Goal: Task Accomplishment & Management: Complete application form

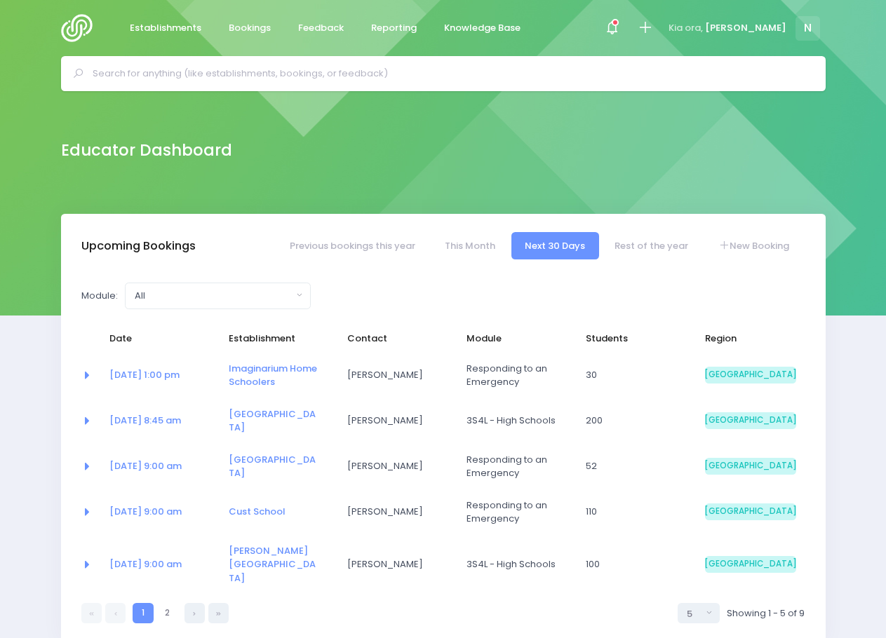
select select "5"
click at [245, 68] on input "text" at bounding box center [449, 73] width 713 height 21
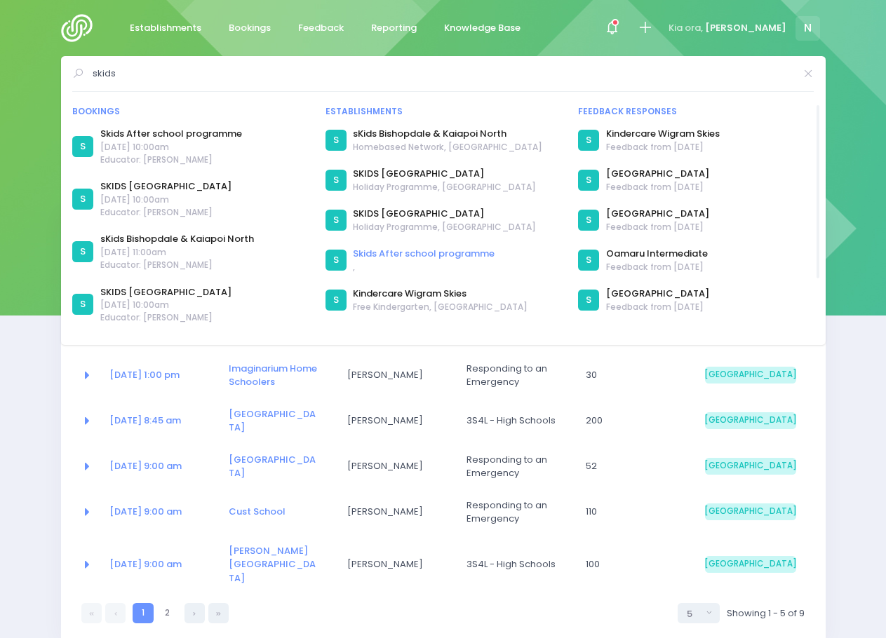
type input "skids"
click at [404, 256] on link "Skids After school programme" at bounding box center [424, 254] width 142 height 14
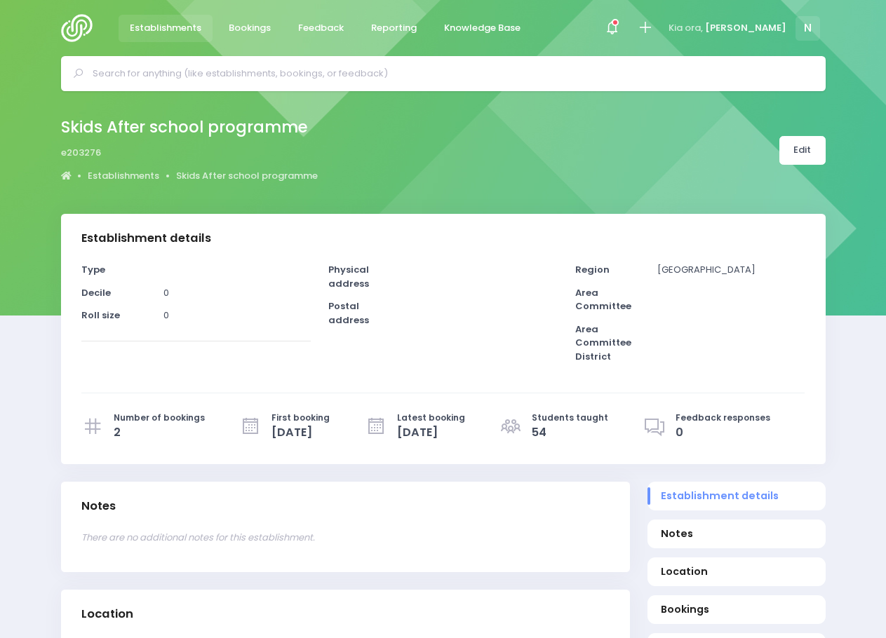
select select "5"
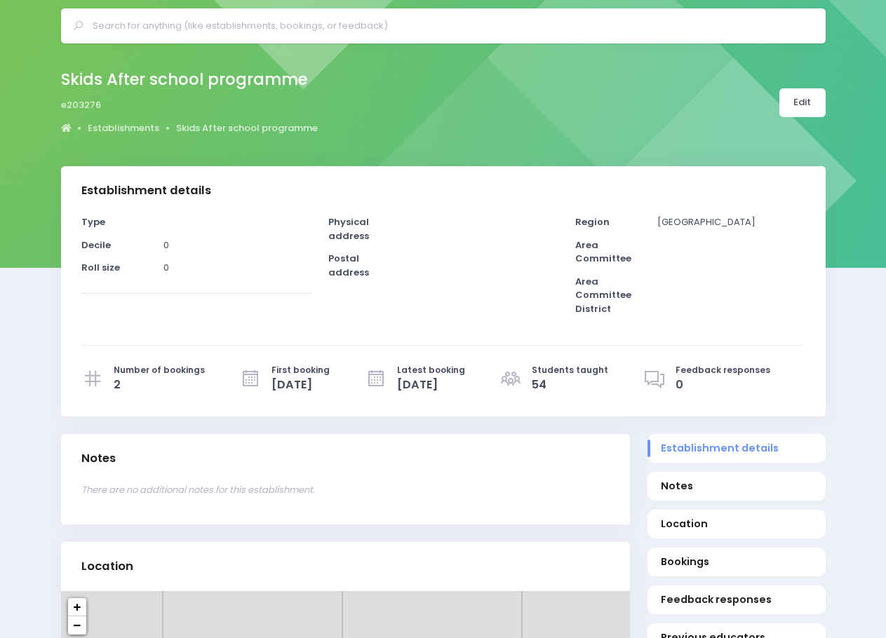
scroll to position [140, 0]
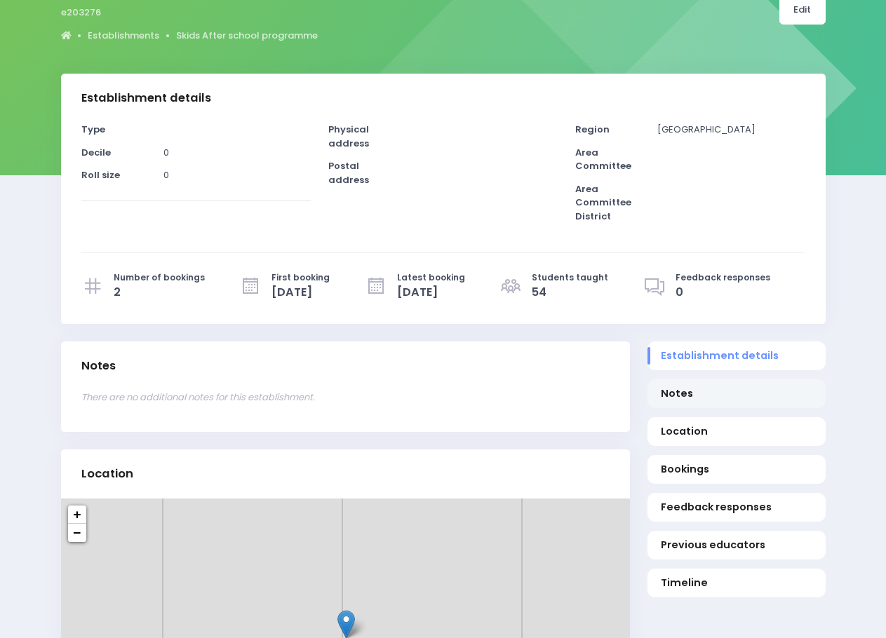
click at [674, 394] on span "Notes" at bounding box center [736, 393] width 151 height 15
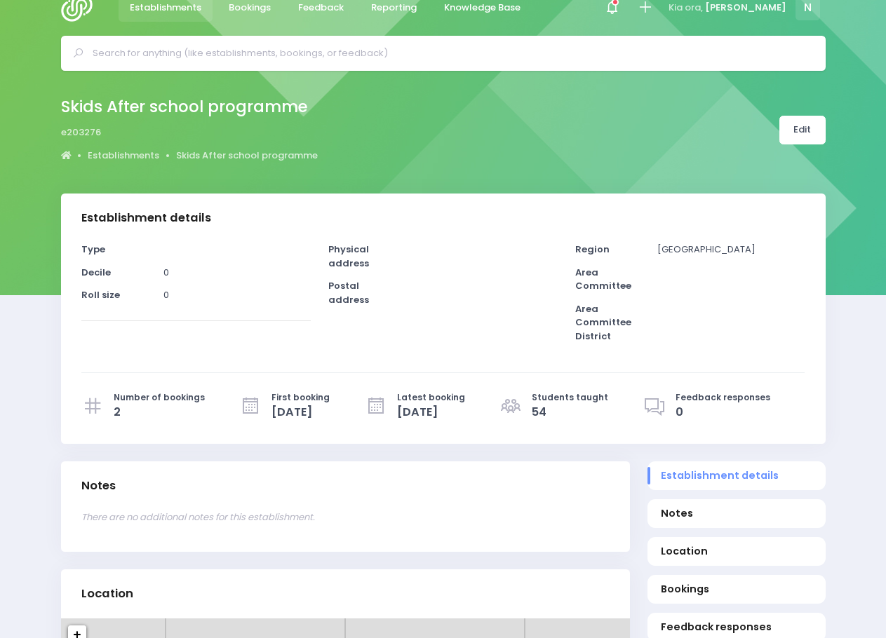
scroll to position [0, 0]
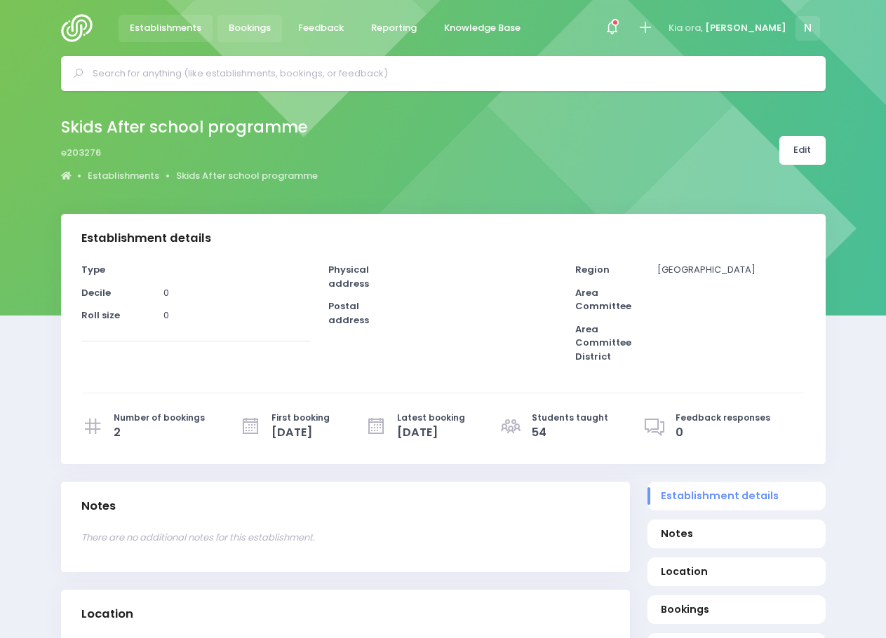
click at [251, 23] on span "Bookings" at bounding box center [250, 28] width 42 height 14
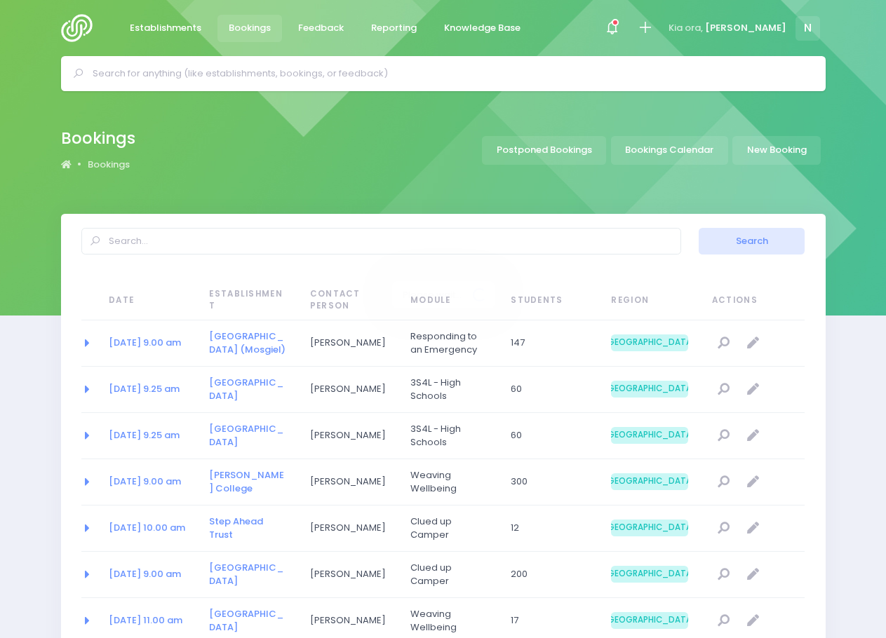
select select "20"
click at [798, 144] on link "New Booking" at bounding box center [776, 150] width 88 height 29
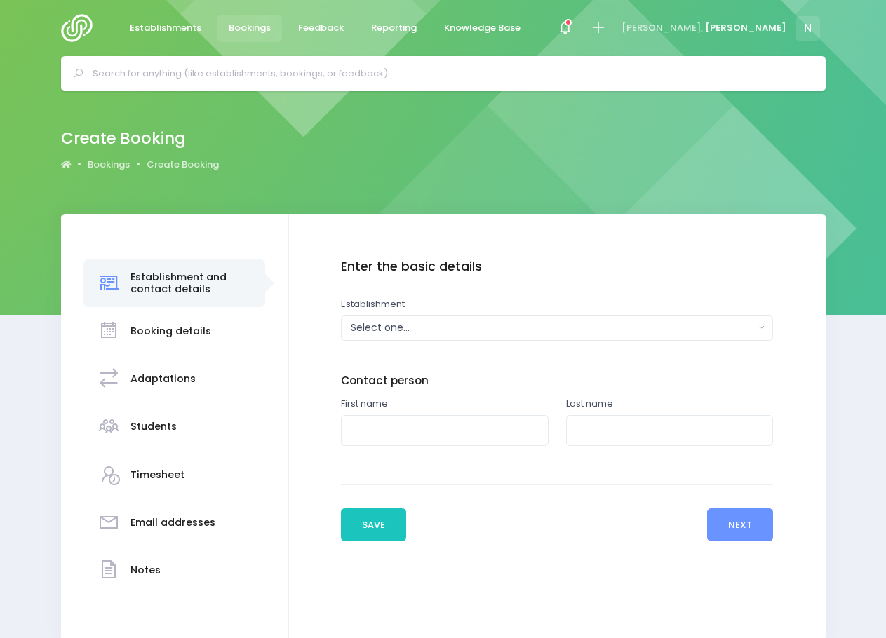
click at [520, 328] on div "Select one..." at bounding box center [553, 328] width 404 height 15
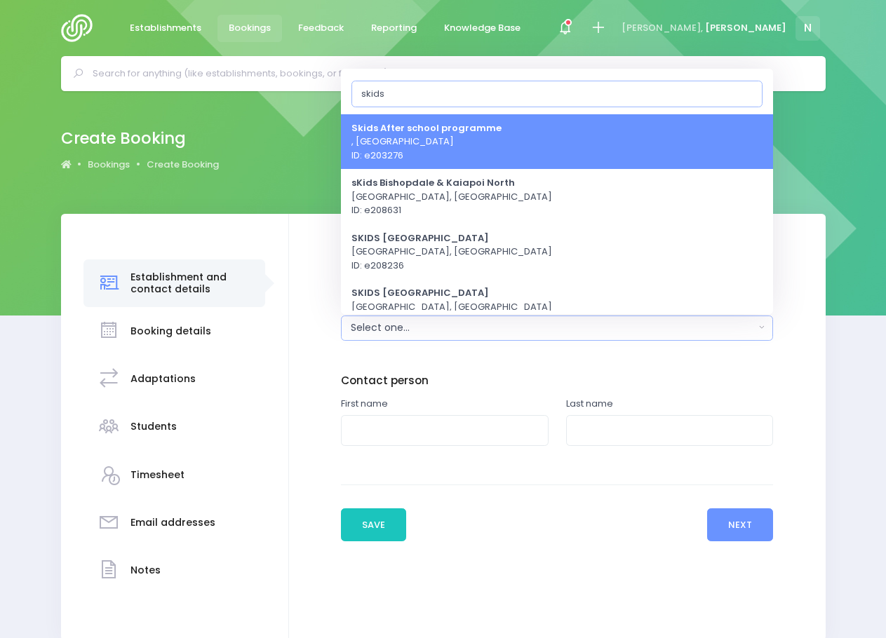
type input "skids"
click at [415, 146] on span "Skids After school programme , South Island Region ID: e203276" at bounding box center [426, 141] width 150 height 41
select select "203276"
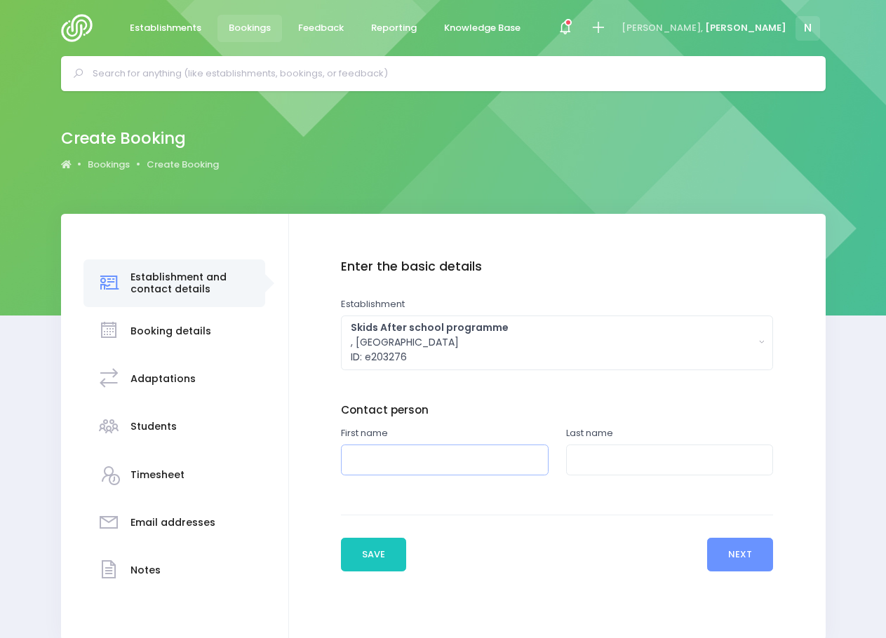
click at [423, 454] on input "text" at bounding box center [445, 461] width 208 height 32
type input "Fiona"
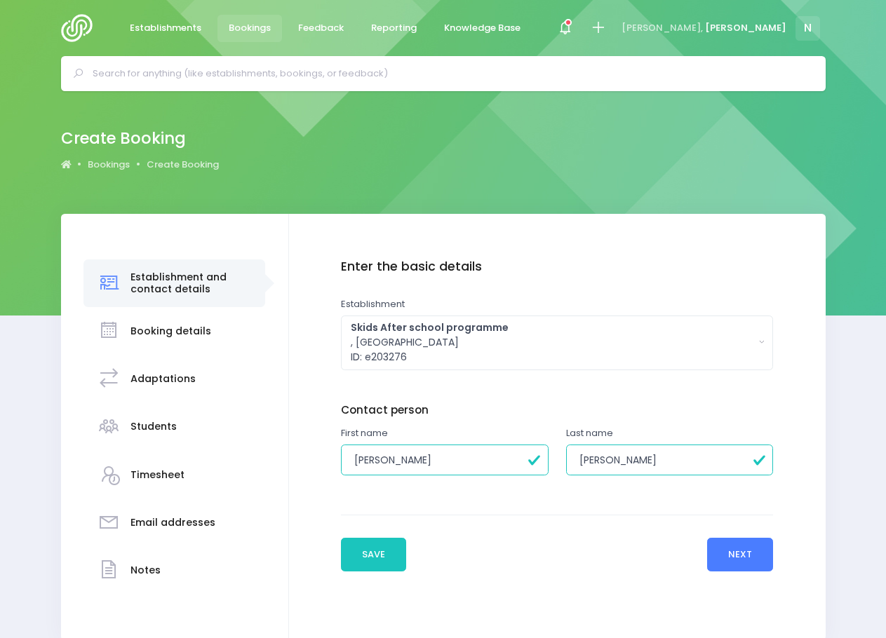
type input "[PERSON_NAME]"
click at [739, 560] on button "Next" at bounding box center [740, 555] width 67 height 34
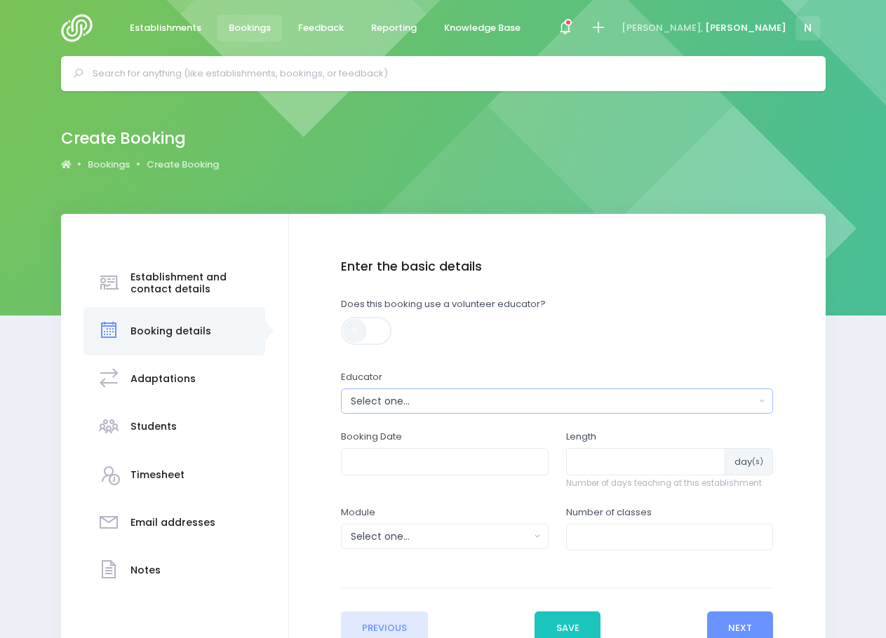
click at [388, 398] on div "Select one..." at bounding box center [553, 401] width 404 height 15
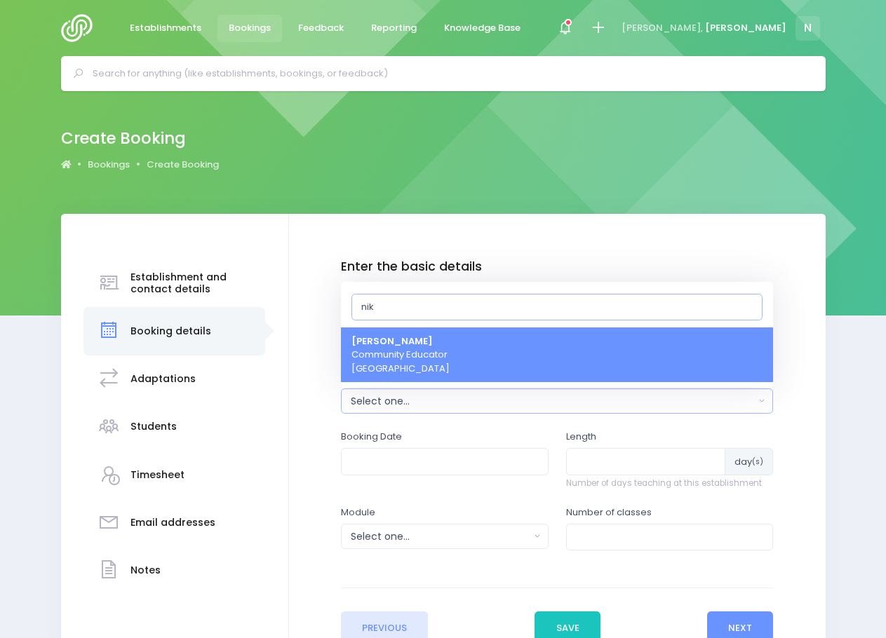
type input "nik"
click at [374, 366] on span "Nikki McLauchlan Community Educator South Island Region" at bounding box center [400, 355] width 98 height 41
select select "499387"
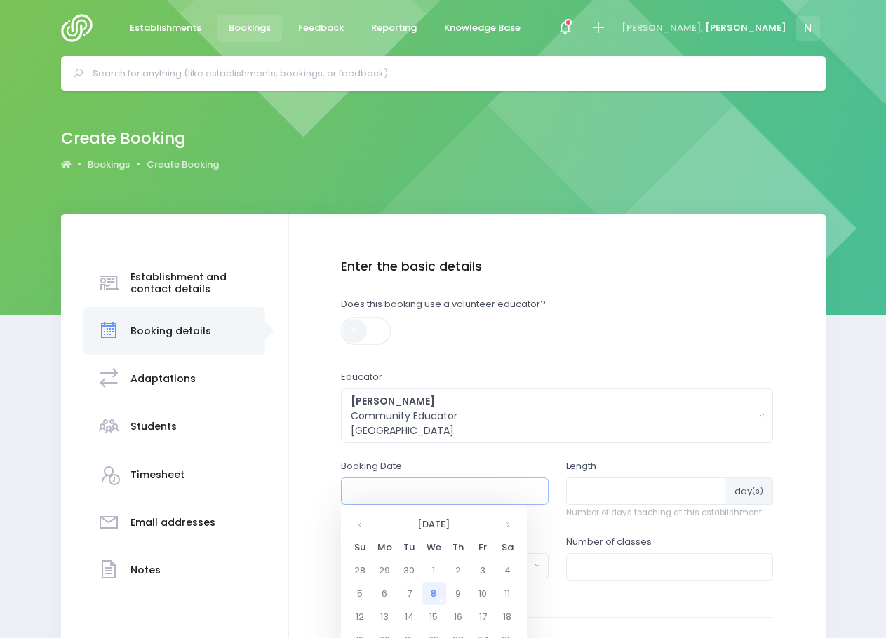
drag, startPoint x: 381, startPoint y: 480, endPoint x: 390, endPoint y: 492, distance: 15.0
click at [382, 485] on input "text" at bounding box center [445, 491] width 208 height 27
click at [394, 526] on th "October 2025" at bounding box center [433, 524] width 123 height 23
click at [504, 527] on th at bounding box center [508, 524] width 23 height 23
click at [375, 557] on span "Jan" at bounding box center [369, 558] width 39 height 38
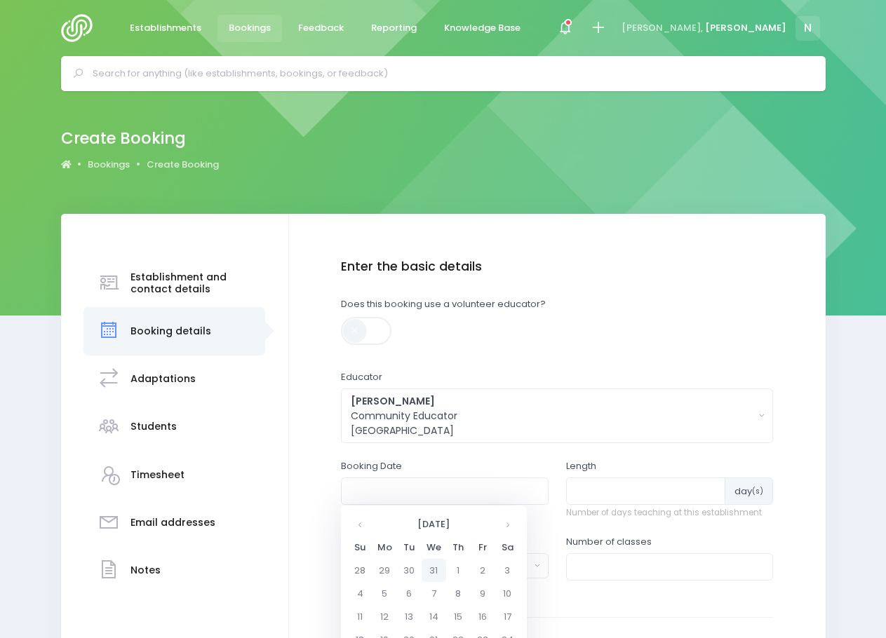
scroll to position [70, 0]
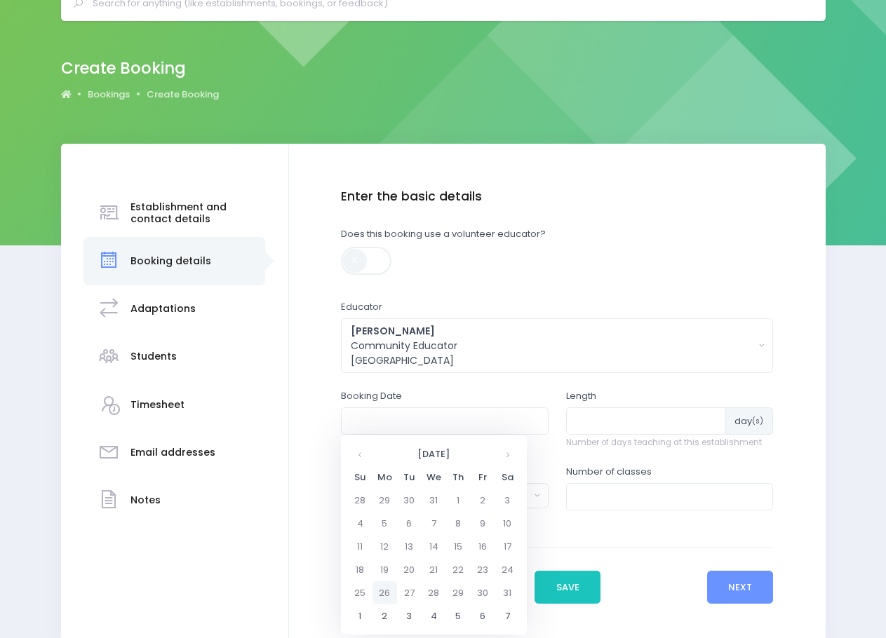
click at [385, 590] on td "26" at bounding box center [384, 592] width 25 height 23
click at [481, 521] on span "10" at bounding box center [476, 520] width 25 height 18
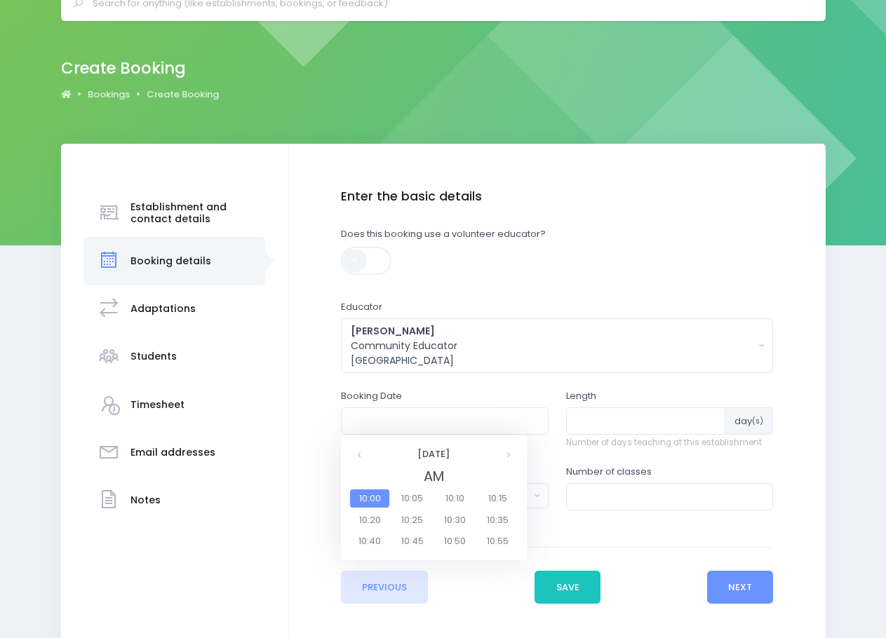
click at [377, 499] on span "10:00" at bounding box center [369, 499] width 39 height 18
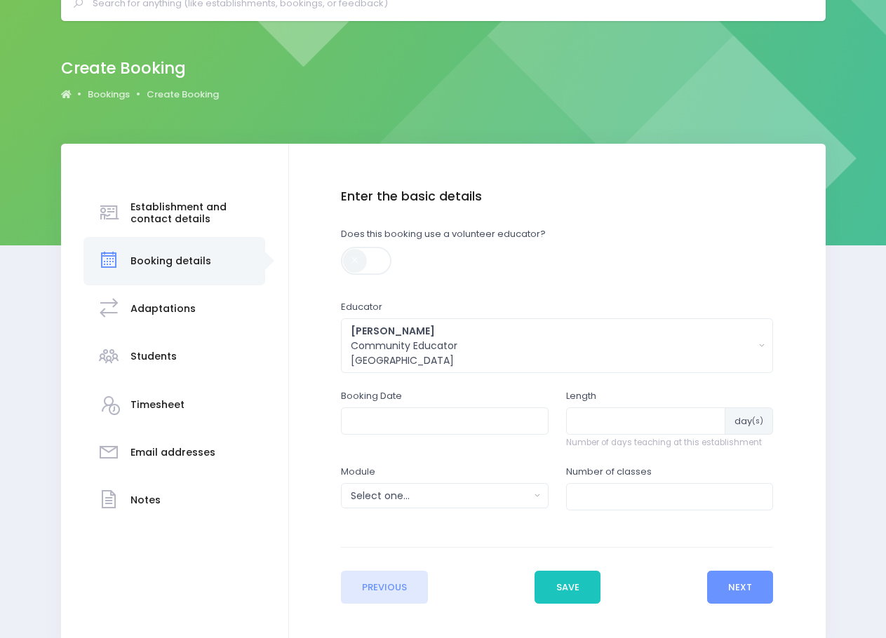
type input "26/01/2026 10:00 AM"
type input "1"
click at [711, 415] on input "1" at bounding box center [646, 421] width 160 height 27
drag, startPoint x: 536, startPoint y: 498, endPoint x: 505, endPoint y: 497, distance: 30.9
click at [535, 498] on button "Select one..." at bounding box center [445, 495] width 208 height 25
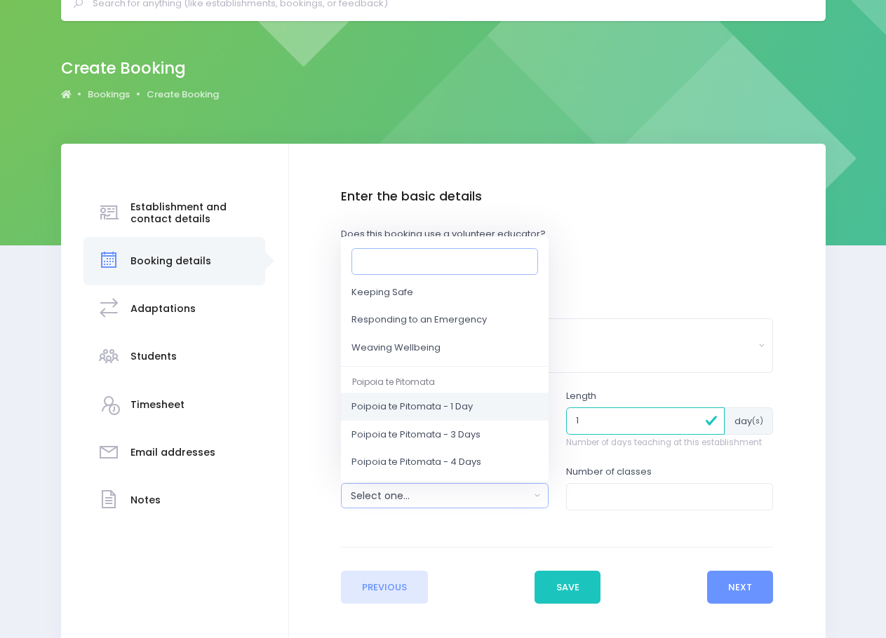
scroll to position [210, 0]
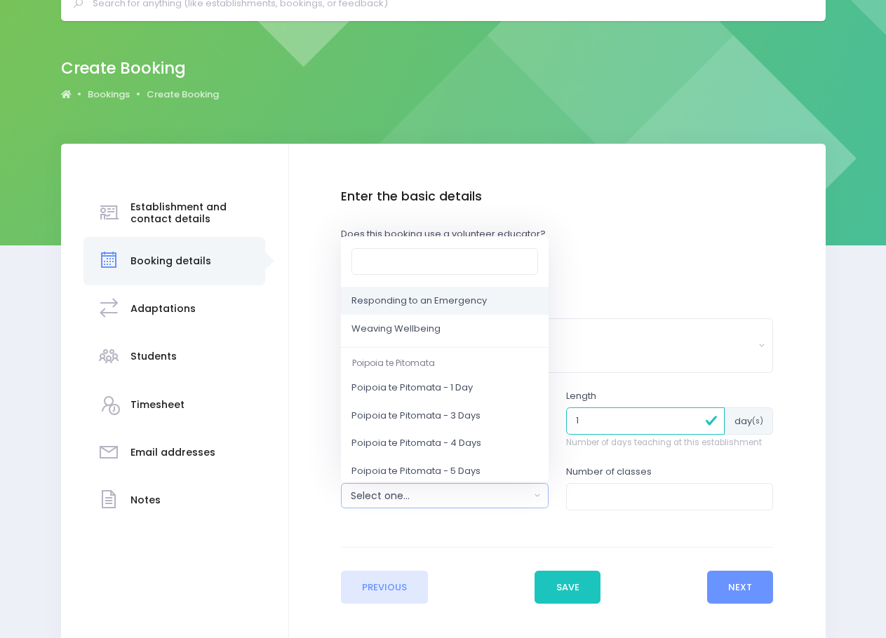
click at [410, 303] on span "Responding to an Emergency" at bounding box center [418, 302] width 135 height 14
select select "Responding to an Emergency"
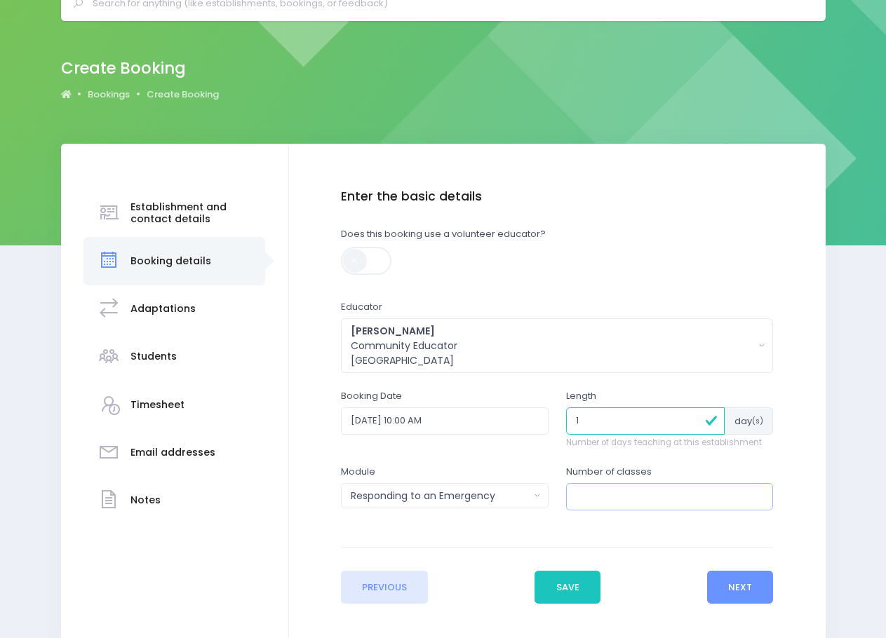
click at [756, 489] on input "number" at bounding box center [670, 496] width 208 height 27
type input "1"
click at [756, 491] on input "1" at bounding box center [670, 496] width 208 height 27
click at [727, 584] on button "Next" at bounding box center [740, 588] width 67 height 34
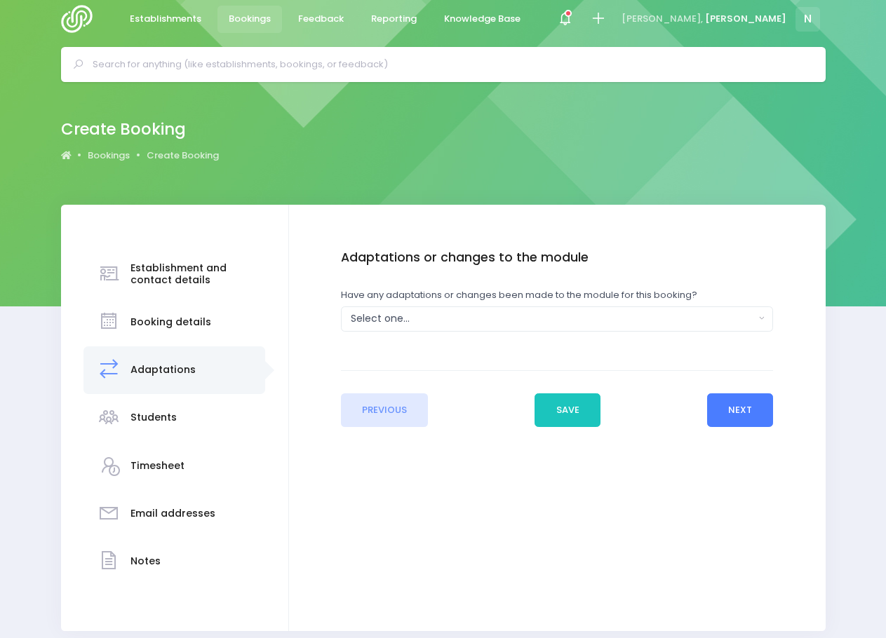
scroll to position [0, 0]
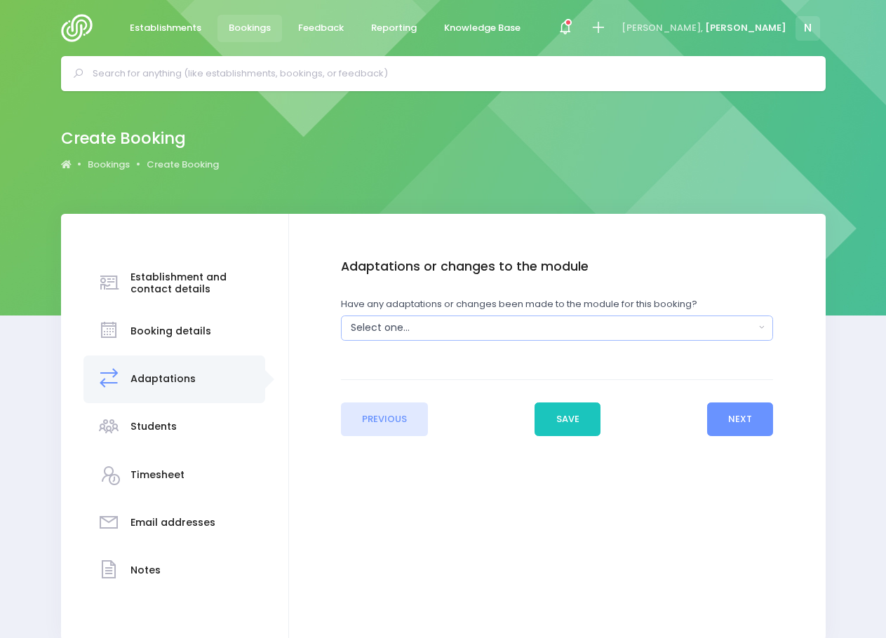
click at [393, 327] on div "Select one..." at bounding box center [553, 328] width 404 height 15
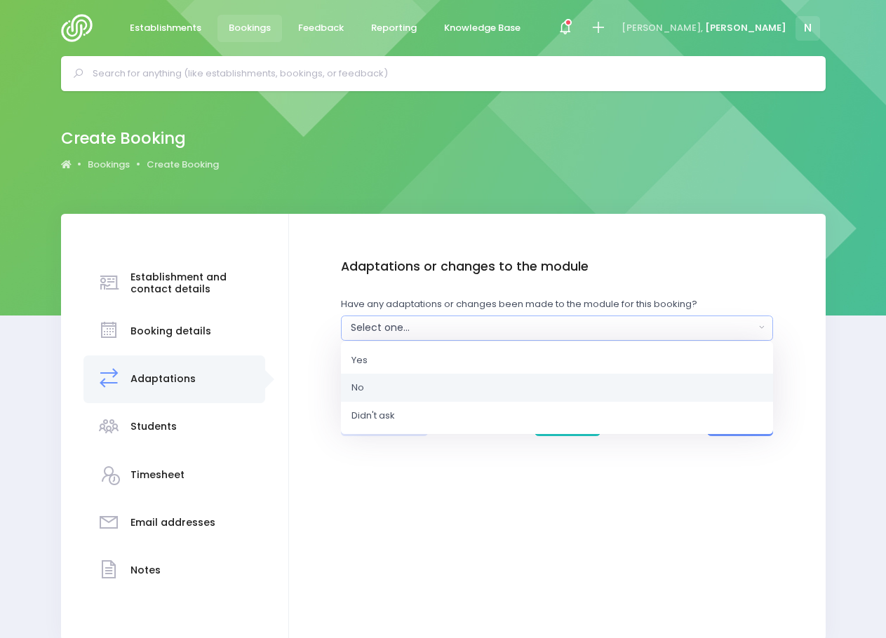
click at [379, 385] on link "No" at bounding box center [557, 388] width 432 height 28
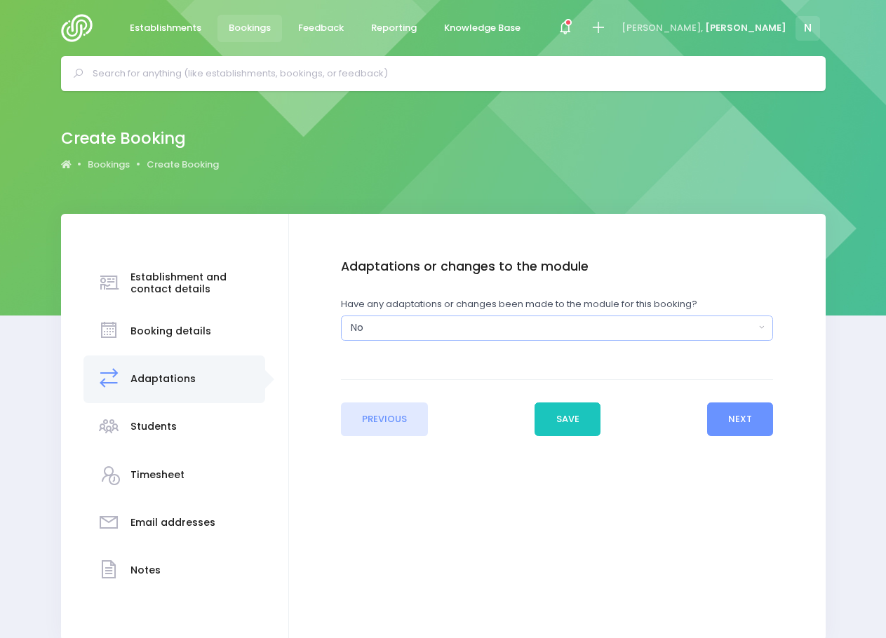
click at [363, 325] on div "No" at bounding box center [553, 328] width 404 height 15
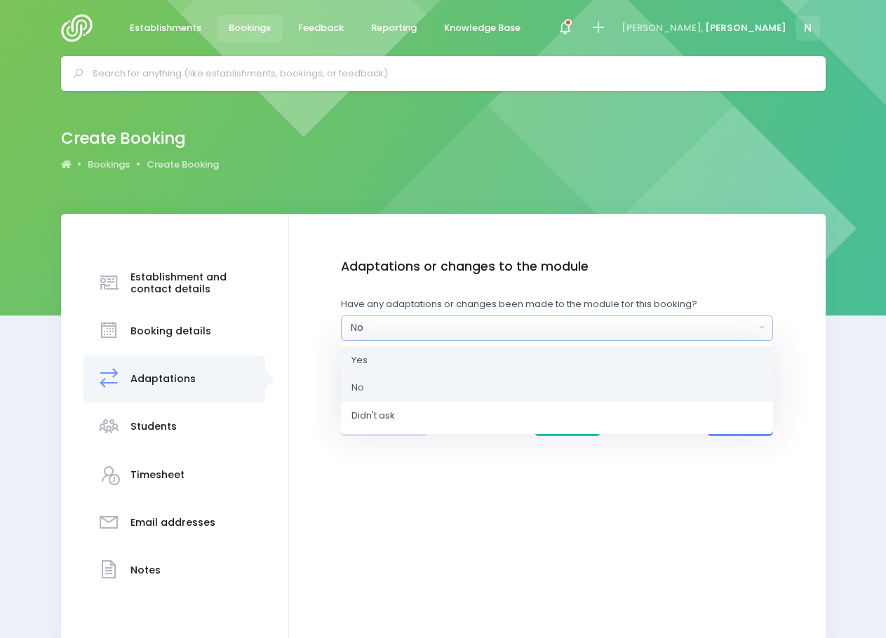
click at [371, 361] on link "Yes" at bounding box center [557, 360] width 432 height 28
select select "Yes"
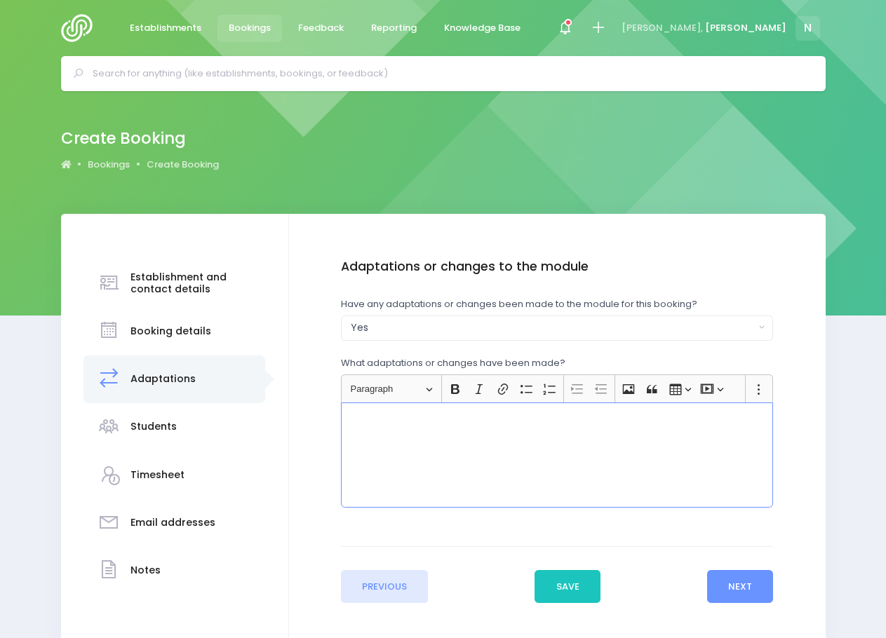
click at [372, 431] on div "Rich Text Editor, main" at bounding box center [557, 455] width 432 height 105
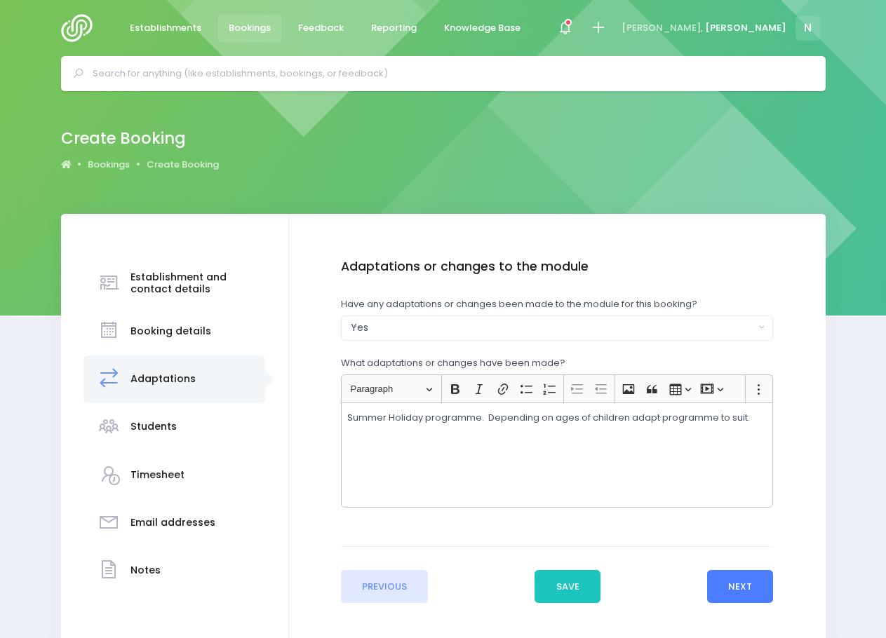
click at [726, 587] on button "Next" at bounding box center [740, 587] width 67 height 34
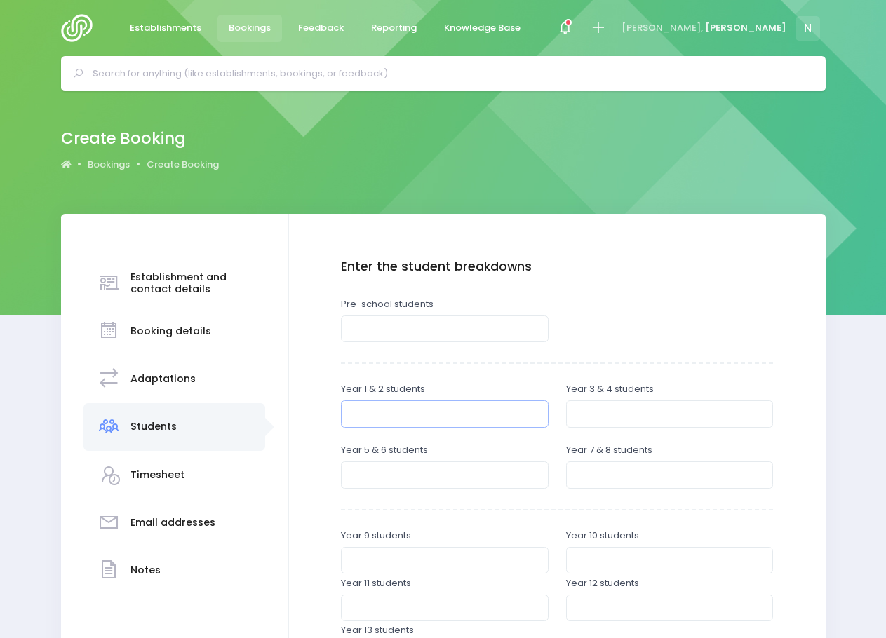
drag, startPoint x: 429, startPoint y: 415, endPoint x: 433, endPoint y: 382, distance: 32.5
click at [432, 396] on div "Year 1 & 2 students" at bounding box center [445, 404] width 208 height 45
type input "10"
click at [584, 411] on input "number" at bounding box center [670, 413] width 208 height 27
type input "15"
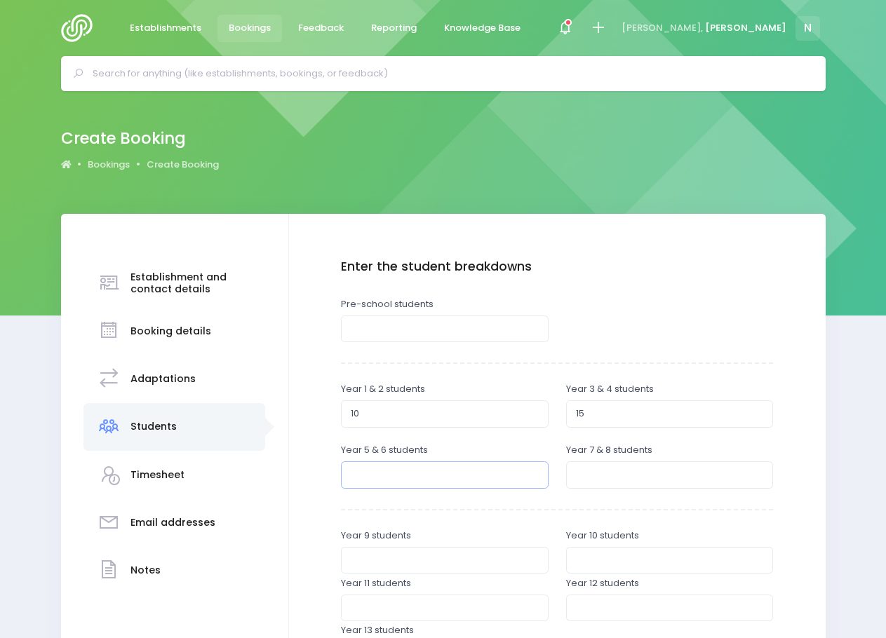
click at [420, 472] on input "number" at bounding box center [445, 475] width 208 height 27
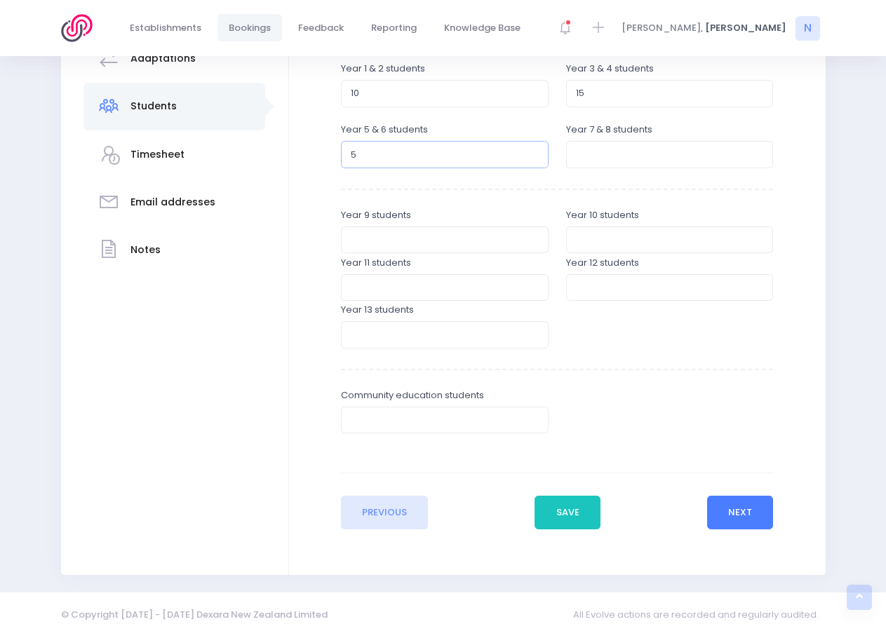
type input "5"
click at [734, 519] on button "Next" at bounding box center [740, 513] width 67 height 34
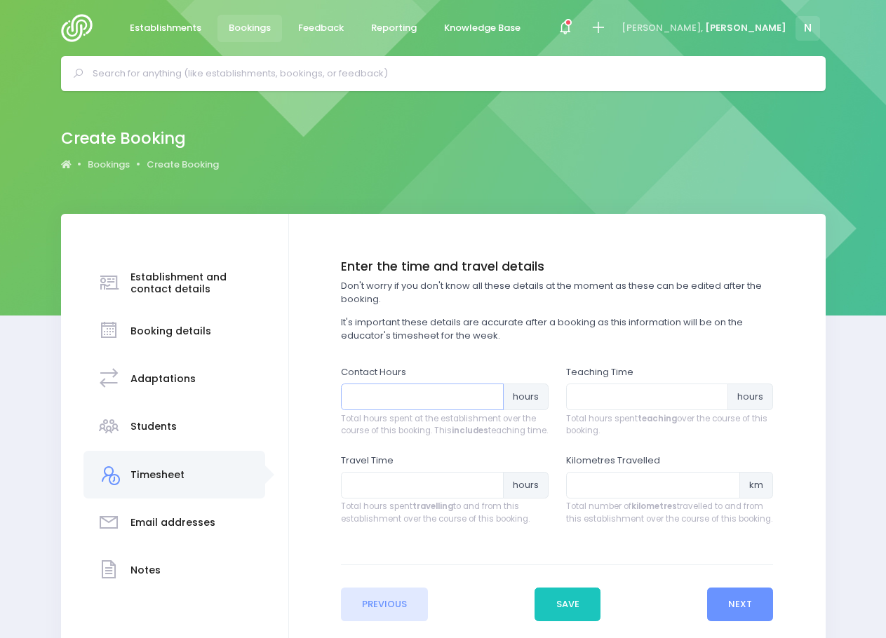
drag, startPoint x: 379, startPoint y: 396, endPoint x: 381, endPoint y: 387, distance: 9.4
click at [379, 398] on input "number" at bounding box center [422, 397] width 163 height 27
type input "2"
click at [603, 393] on input "number" at bounding box center [647, 397] width 163 height 27
type input "1.5"
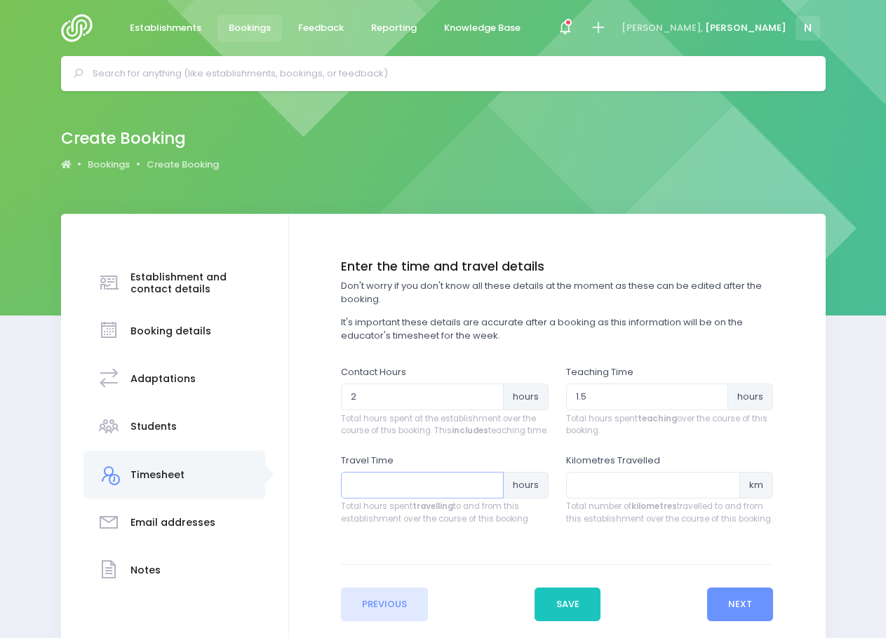
click at [415, 499] on input "number" at bounding box center [422, 485] width 163 height 27
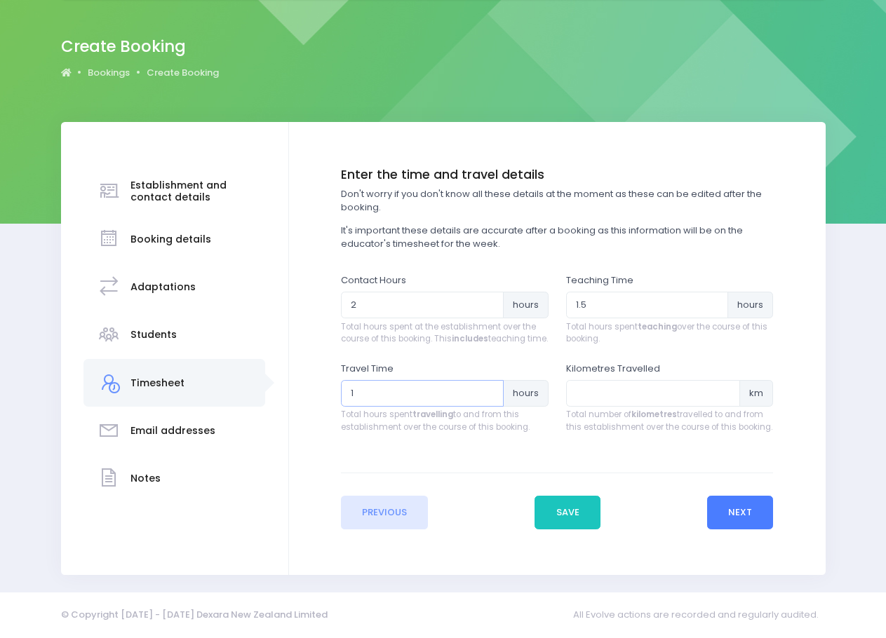
type input "1"
click at [760, 522] on button "Next" at bounding box center [740, 513] width 67 height 34
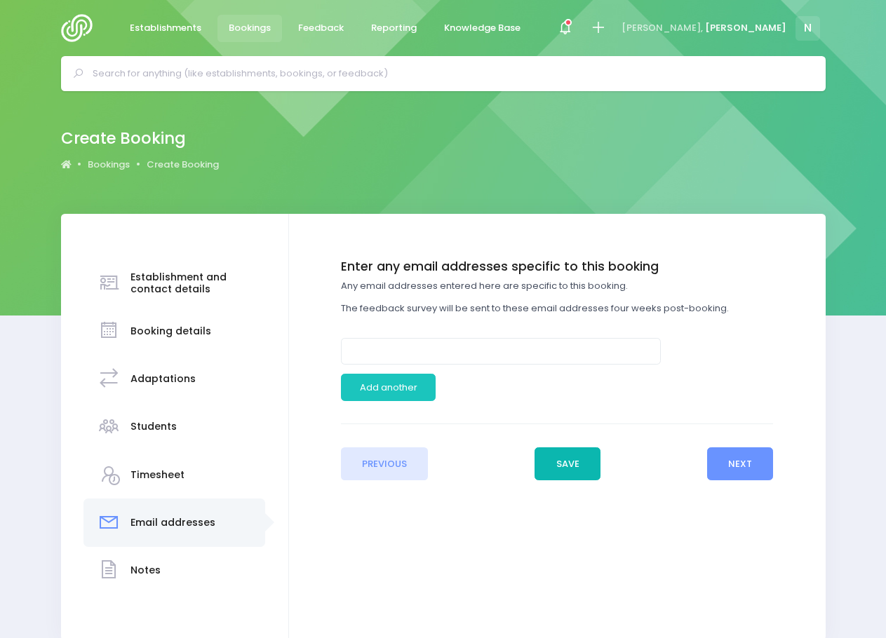
click at [579, 462] on button "Save" at bounding box center [567, 464] width 66 height 34
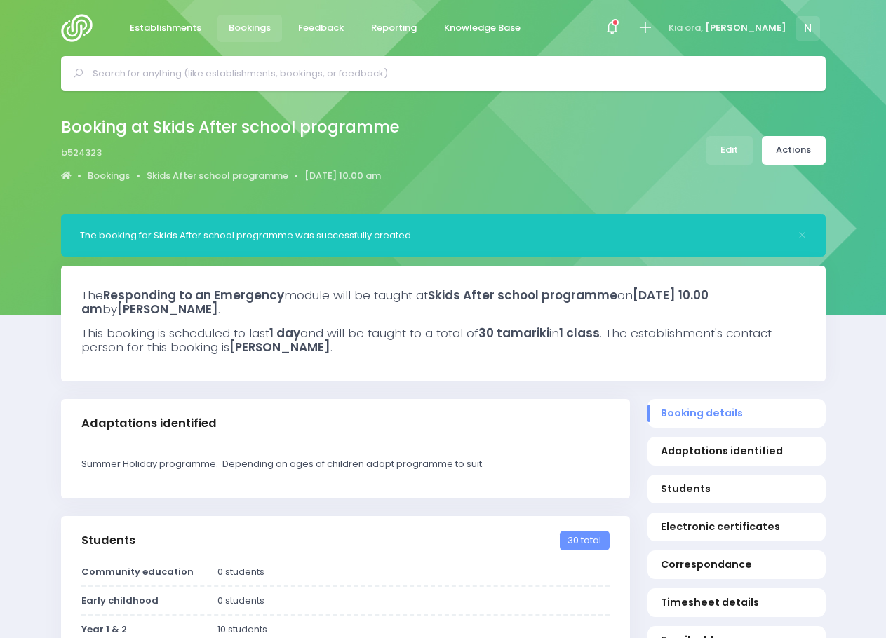
select select "5"
click at [170, 28] on span "Establishments" at bounding box center [166, 28] width 72 height 14
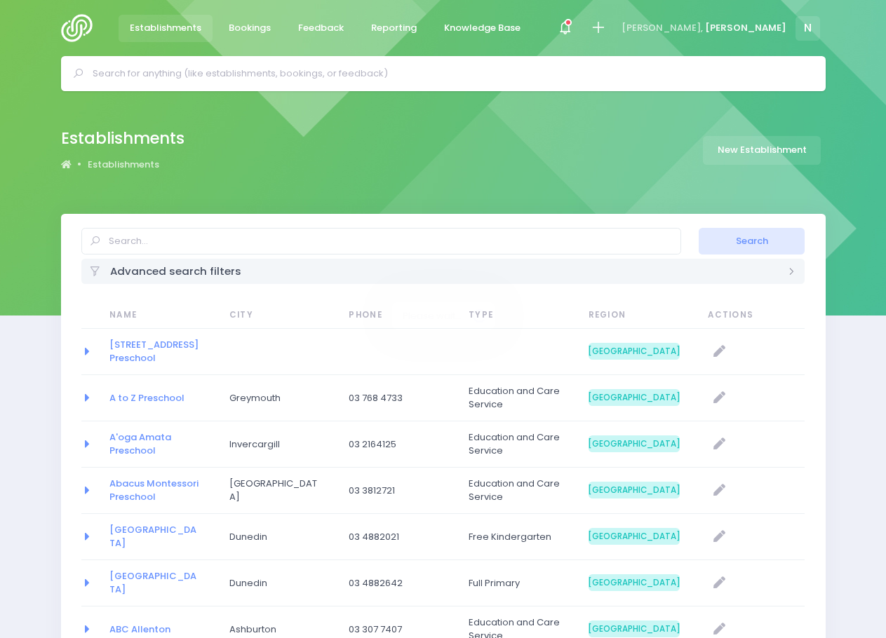
select select "20"
click at [195, 82] on input "text" at bounding box center [449, 73] width 713 height 21
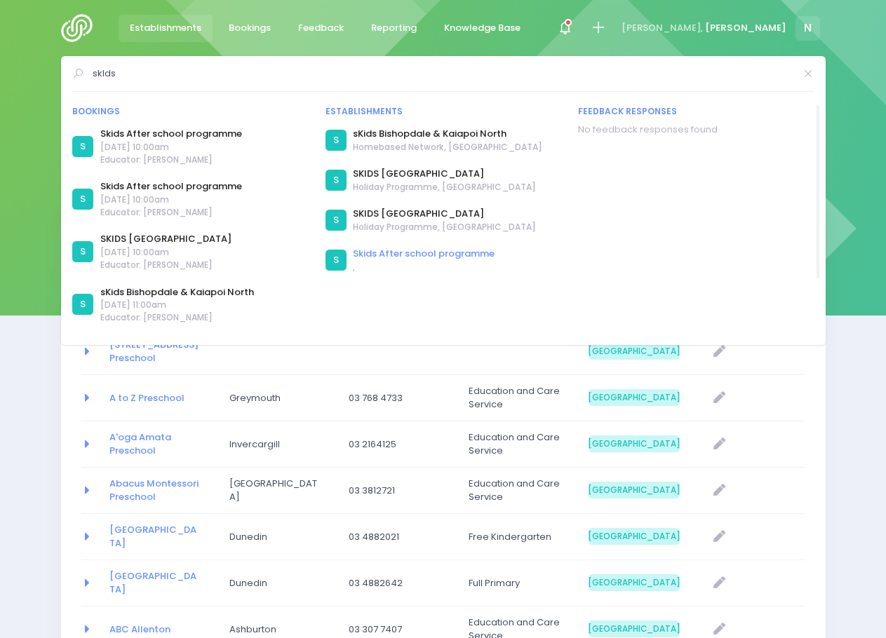
type input "sklds"
click at [405, 253] on link "Skids After school programme" at bounding box center [424, 254] width 142 height 14
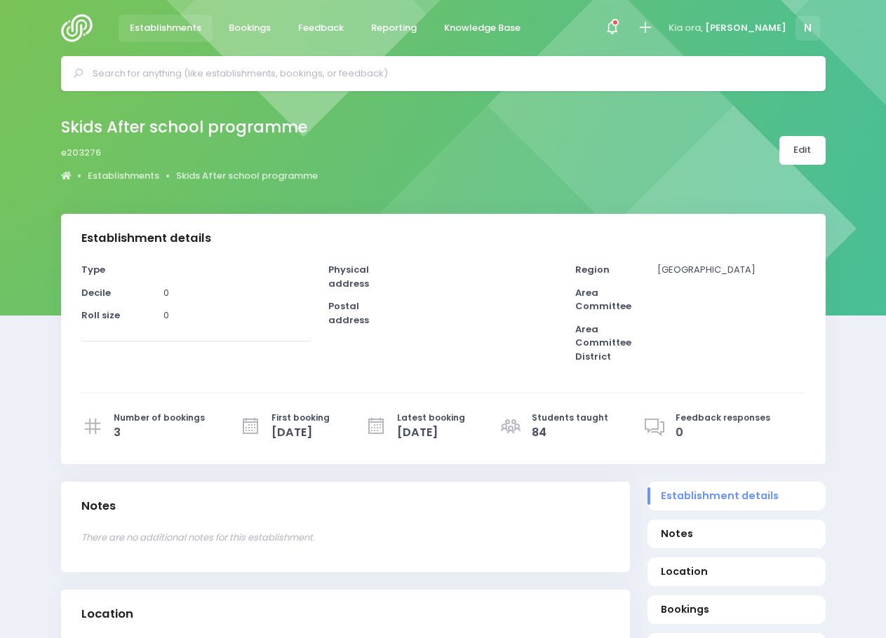
select select "5"
click at [791, 159] on link "Edit" at bounding box center [802, 150] width 46 height 29
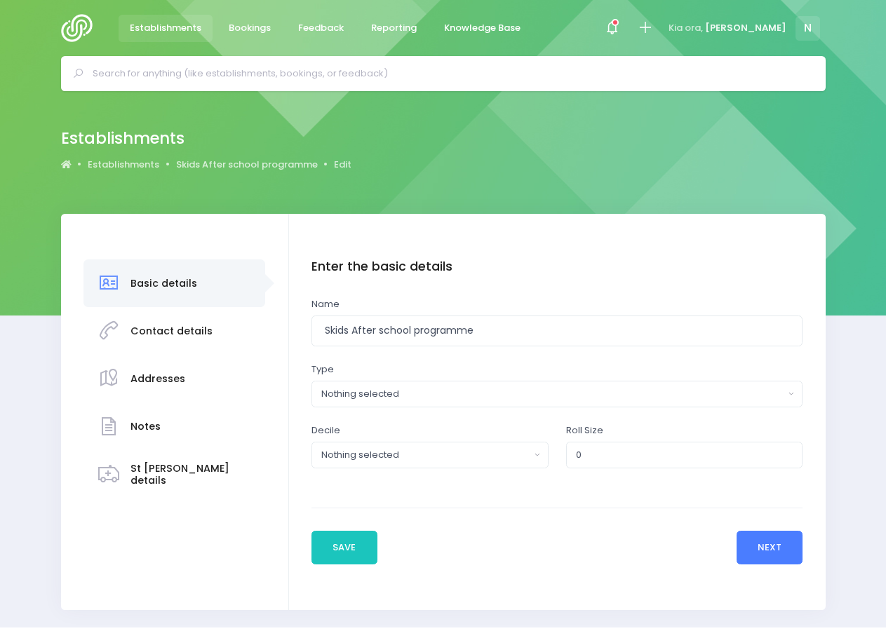
click at [745, 548] on button "Next" at bounding box center [769, 548] width 67 height 34
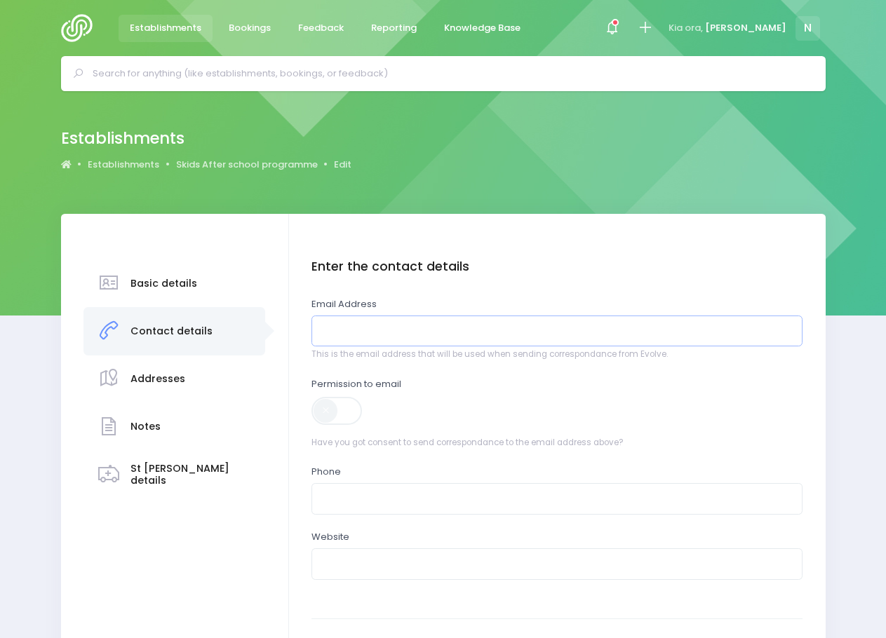
click at [387, 325] on input "email" at bounding box center [556, 332] width 491 height 32
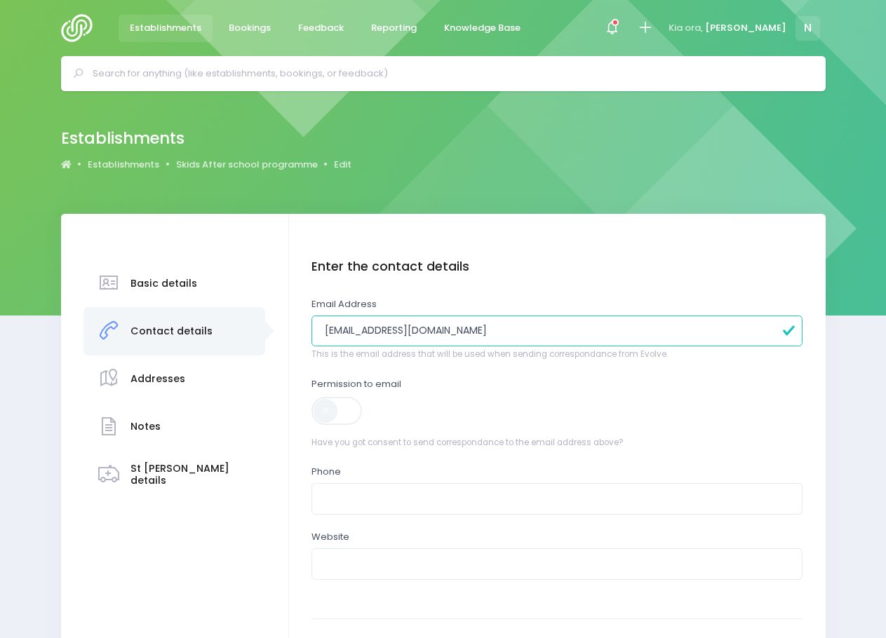
click at [339, 330] on input "fi9ona@skids.co.nz" at bounding box center [556, 332] width 491 height 32
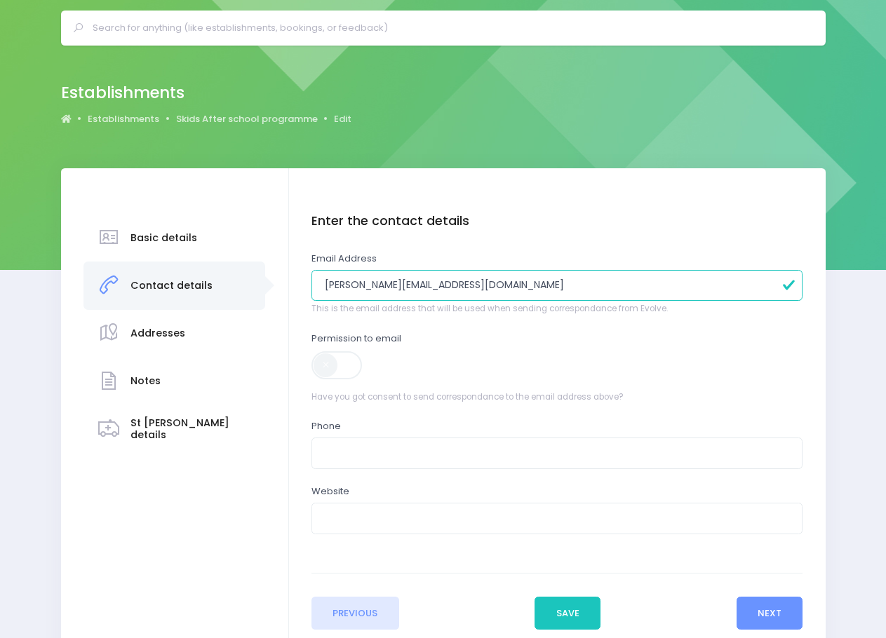
scroll to position [70, 0]
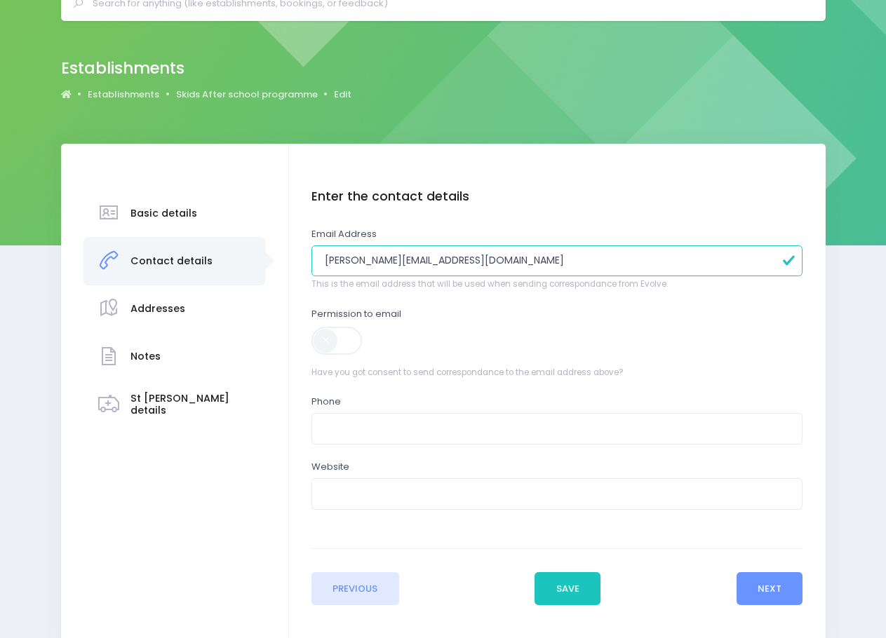
type input "fiona@skids.co.nz"
click at [322, 342] on span at bounding box center [337, 341] width 53 height 28
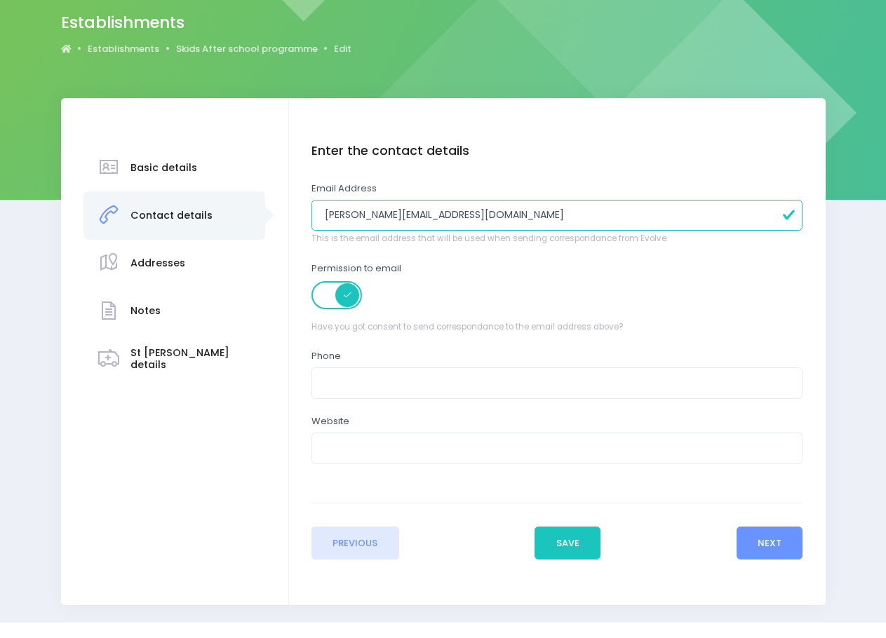
scroll to position [146, 0]
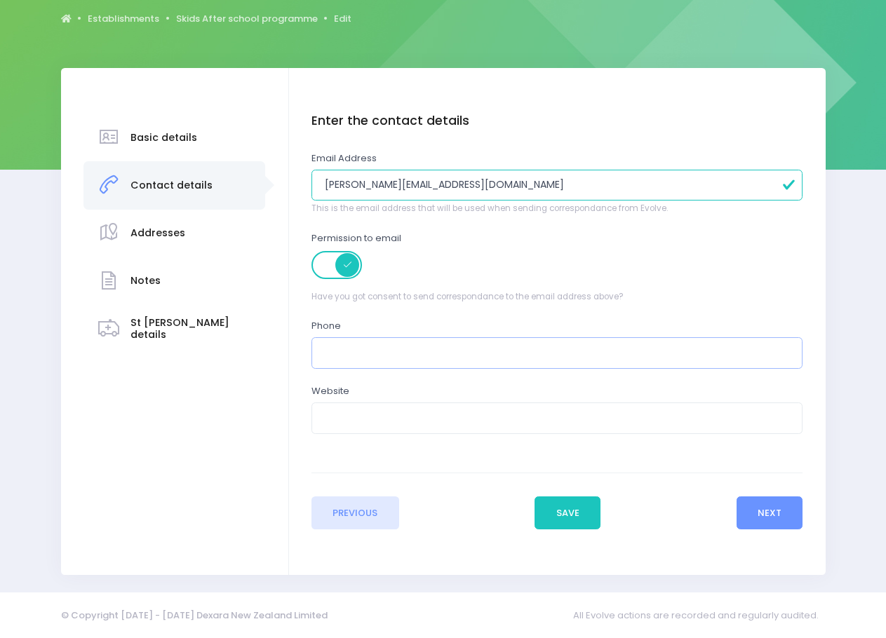
click at [368, 358] on input "text" at bounding box center [556, 353] width 491 height 32
click at [350, 355] on input "02766220421" at bounding box center [556, 353] width 491 height 32
type input "0276220421"
click at [758, 519] on button "Next" at bounding box center [769, 514] width 67 height 34
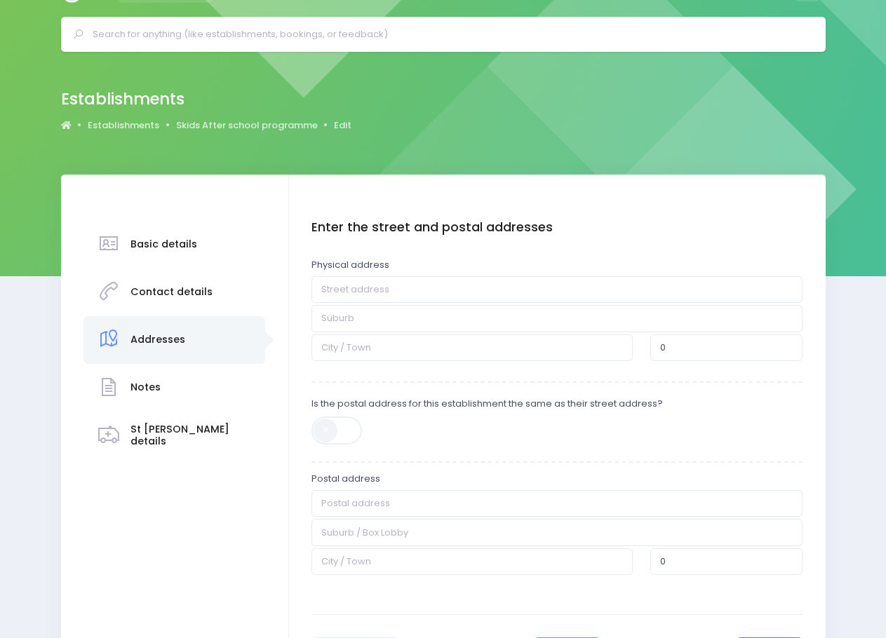
scroll to position [0, 0]
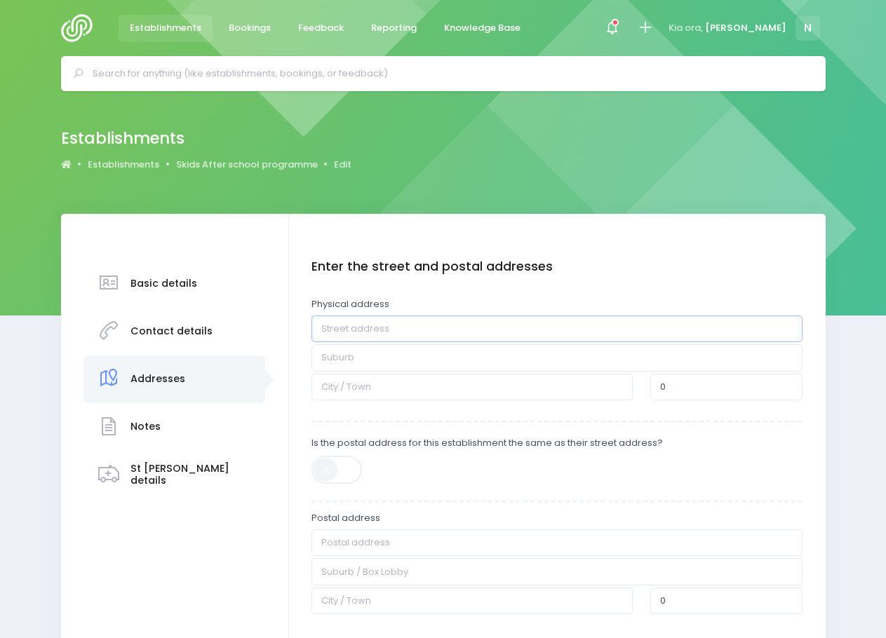
click at [329, 333] on input "text" at bounding box center [556, 329] width 491 height 27
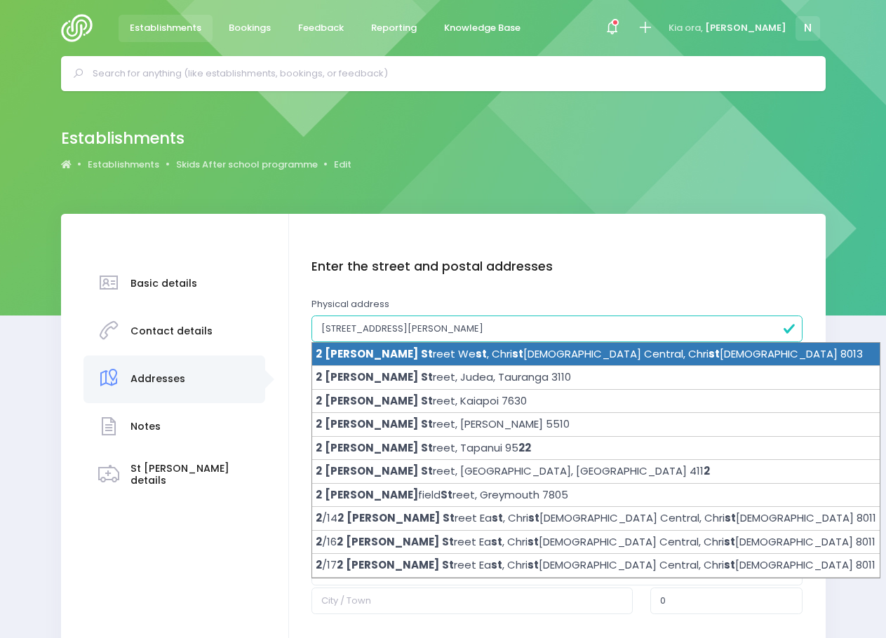
click at [342, 358] on span "Chester" at bounding box center [371, 353] width 93 height 15
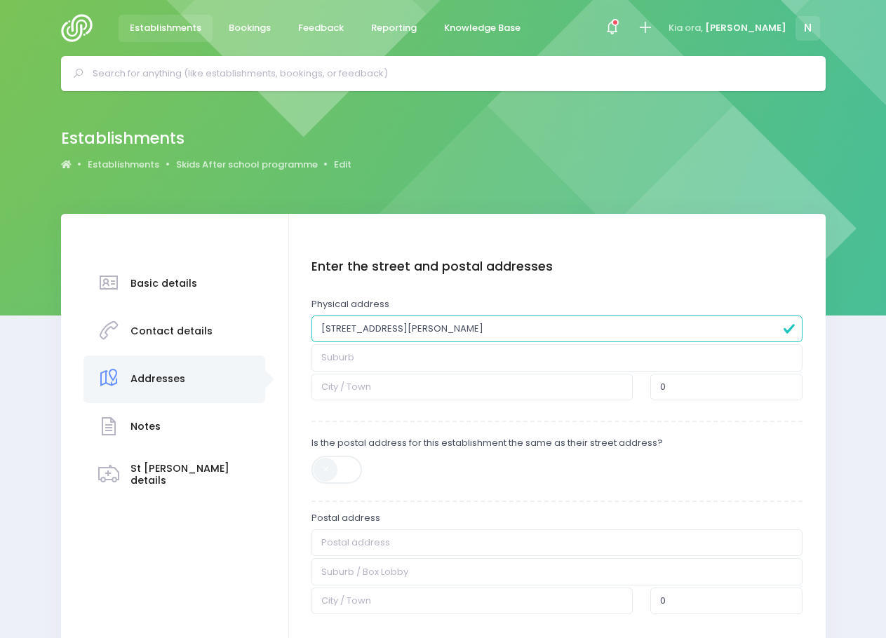
type input "2 Chester Street West"
type input "Christchurch Central"
type input "Christchurch"
type input "8013"
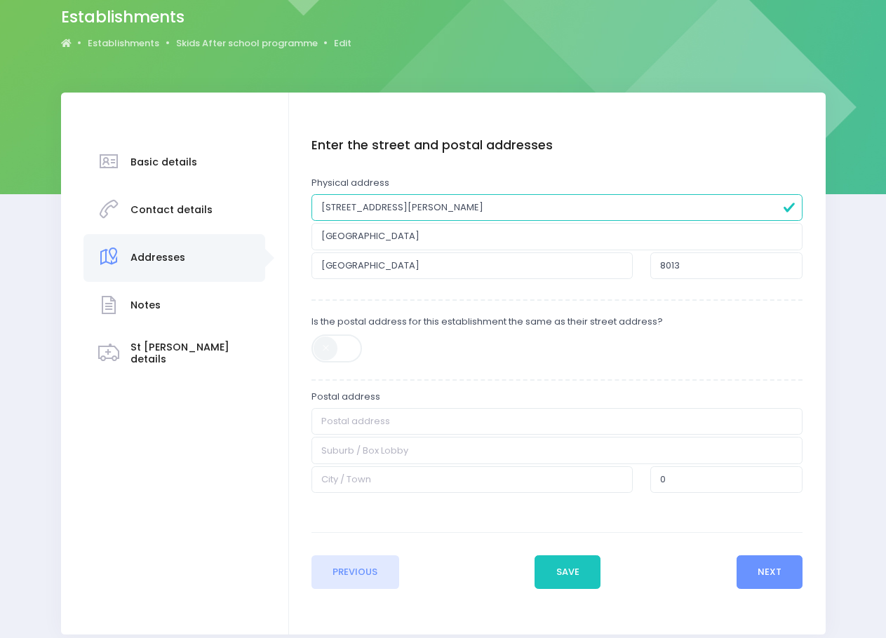
scroll to position [140, 0]
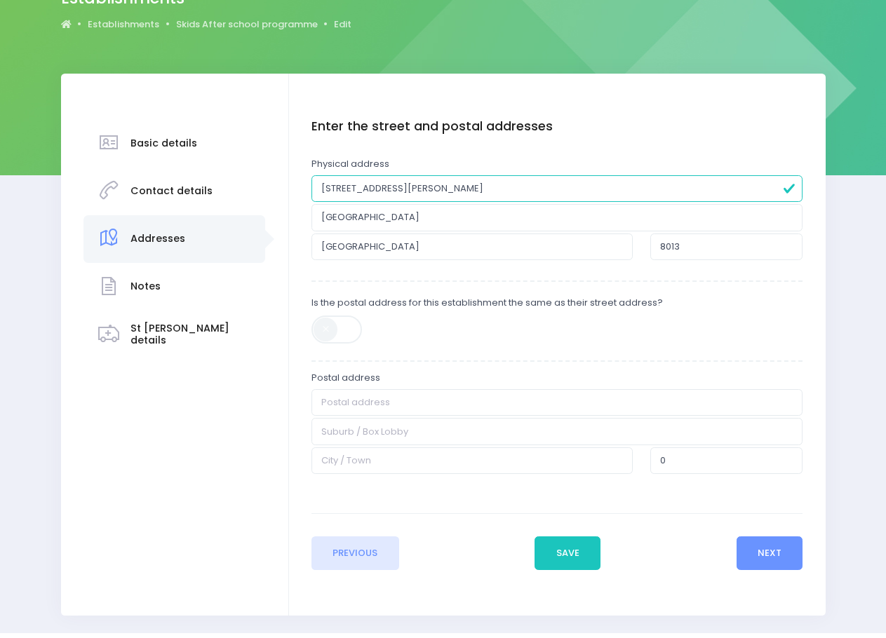
click at [326, 337] on span at bounding box center [337, 330] width 53 height 28
type input "2 Chester Street West"
type input "Christchurch Central"
type input "Christchurch"
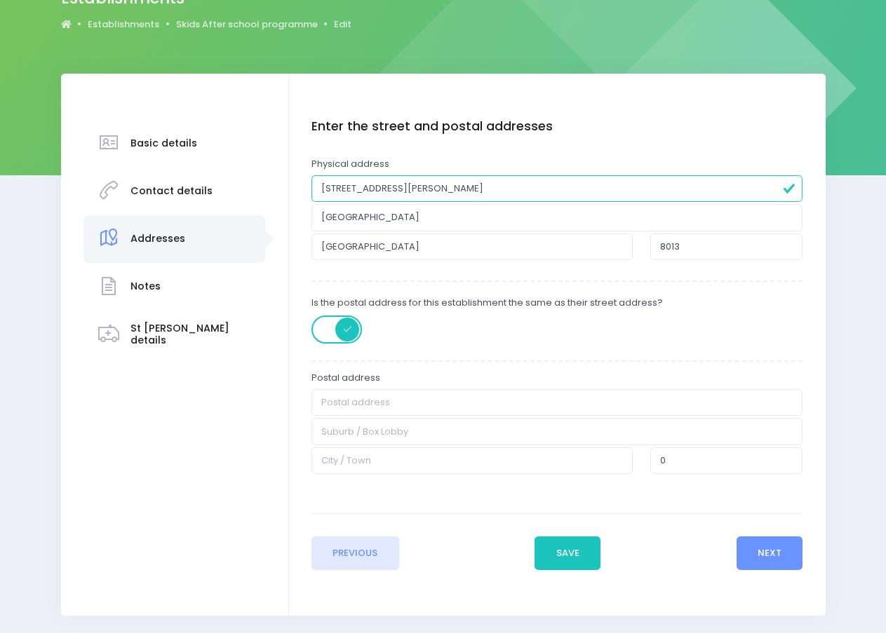
type input "8013"
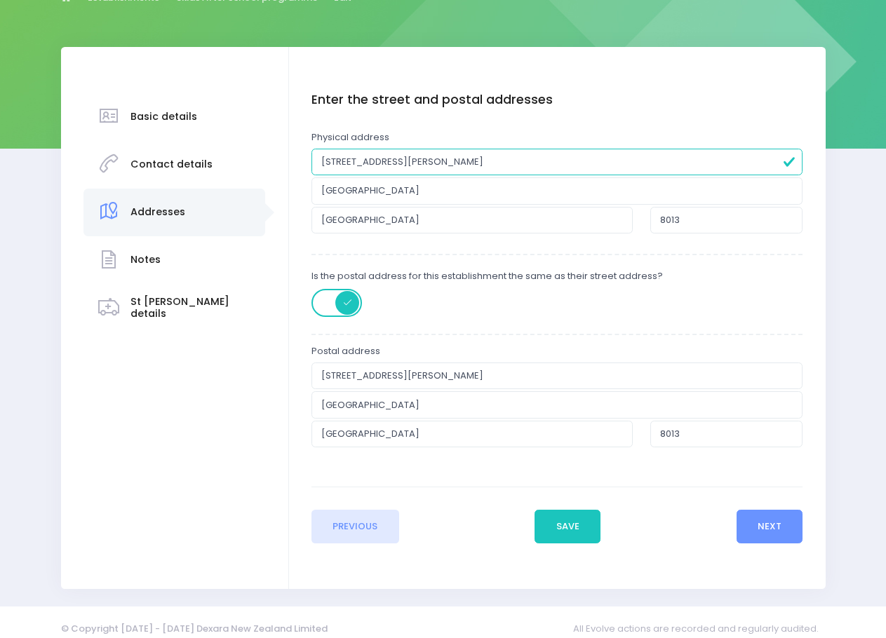
scroll to position [181, 0]
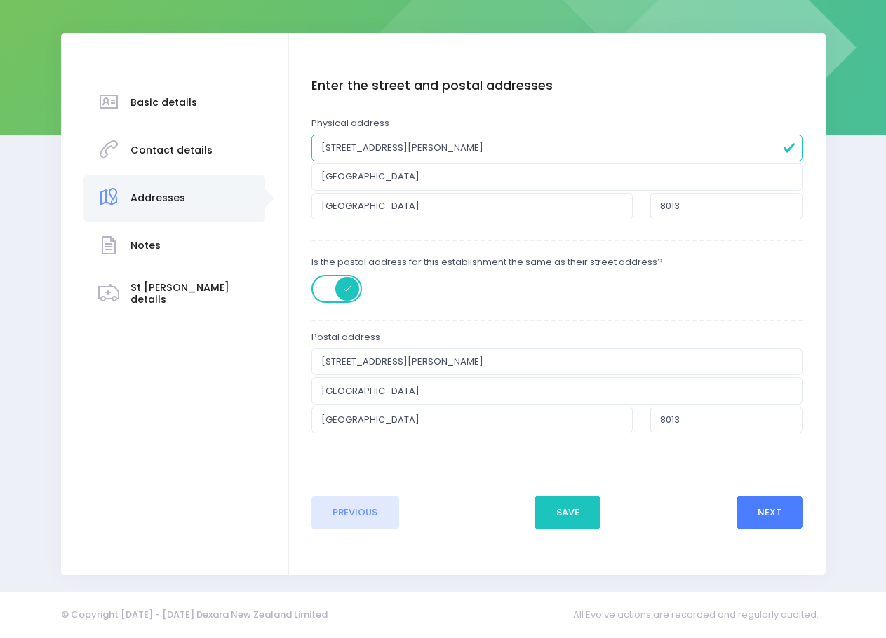
click at [781, 515] on button "Next" at bounding box center [769, 513] width 67 height 34
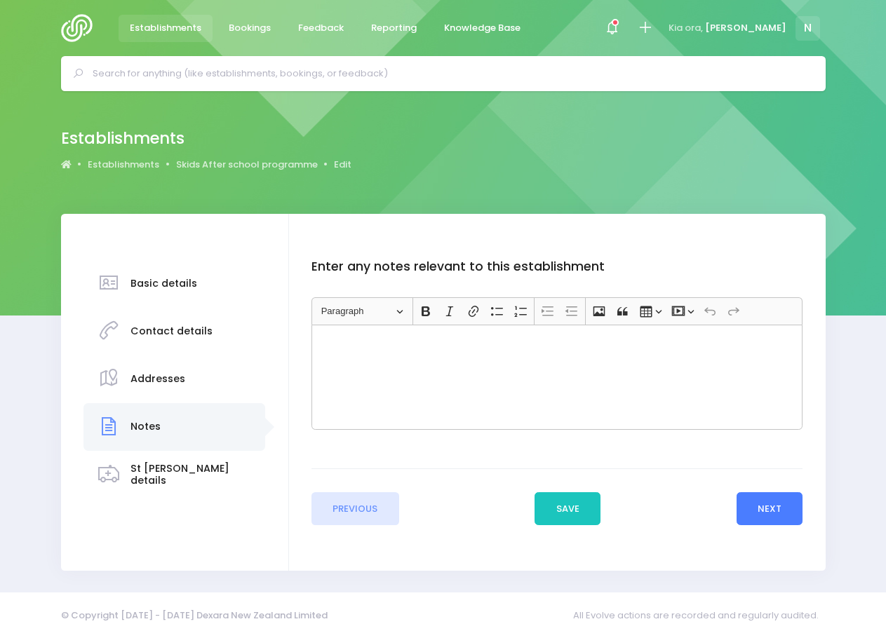
scroll to position [0, 0]
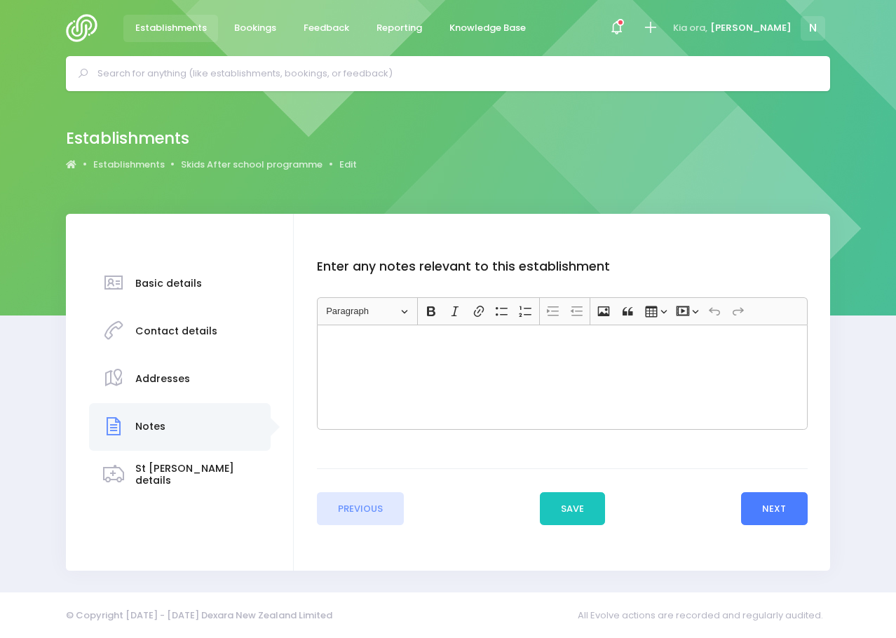
click at [774, 515] on button "Next" at bounding box center [774, 509] width 67 height 34
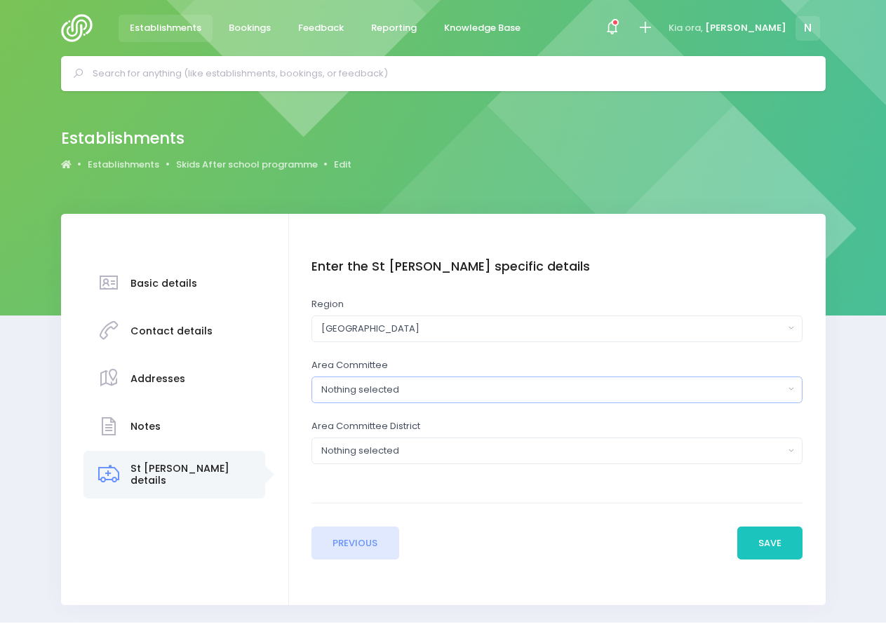
click at [363, 387] on div "Nothing selected" at bounding box center [552, 390] width 463 height 14
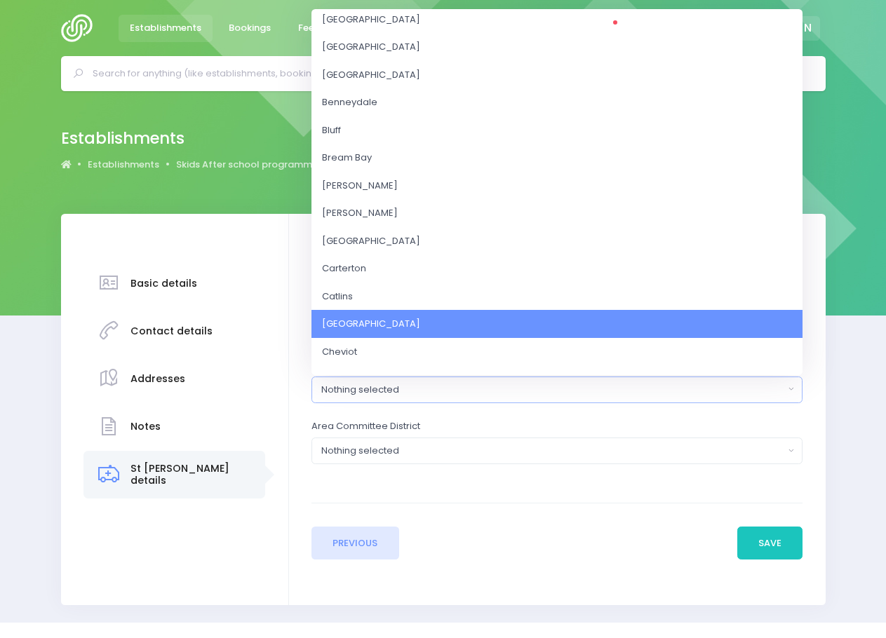
scroll to position [147, 0]
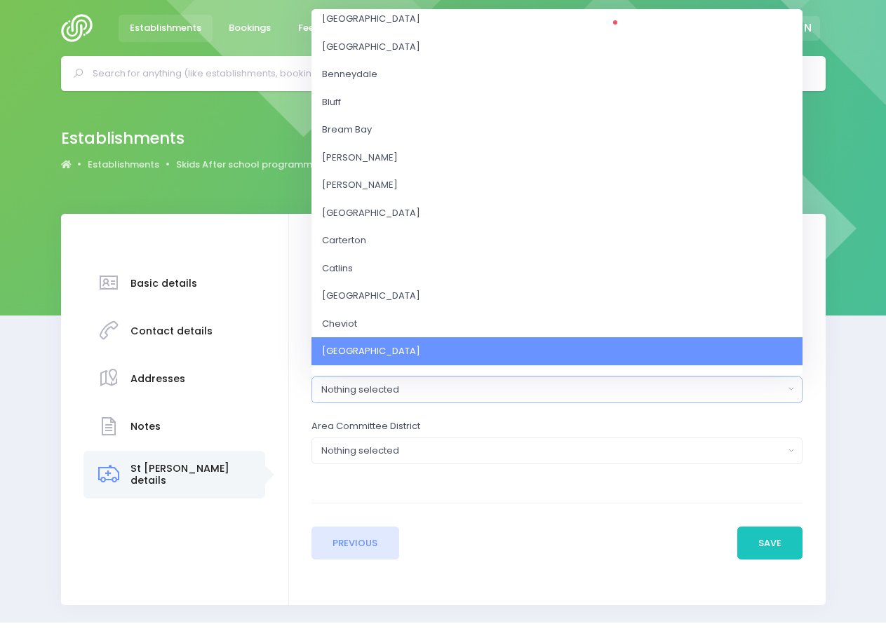
click at [365, 343] on link "Christchurch" at bounding box center [556, 351] width 491 height 28
select select "Christchurch"
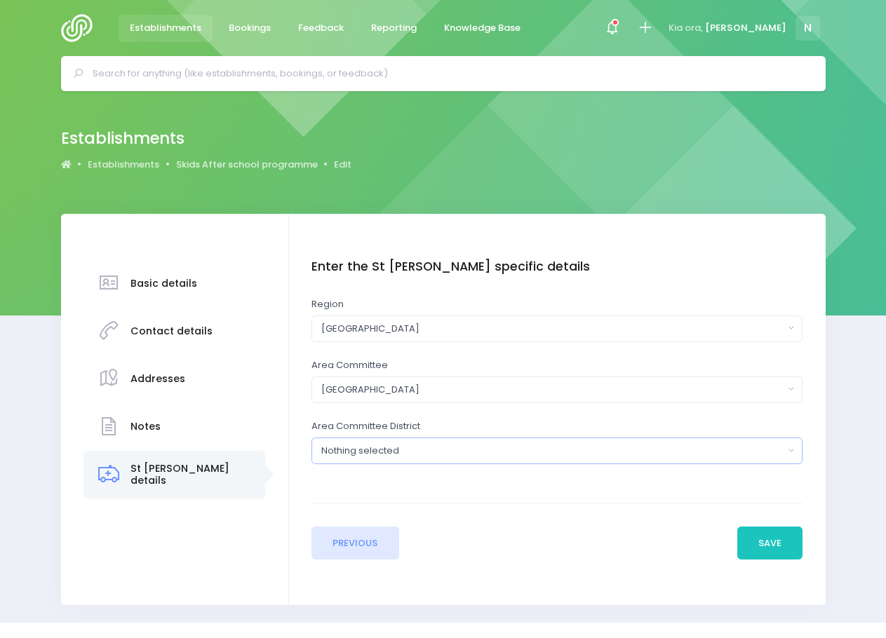
click at [346, 452] on div "Nothing selected" at bounding box center [552, 451] width 463 height 14
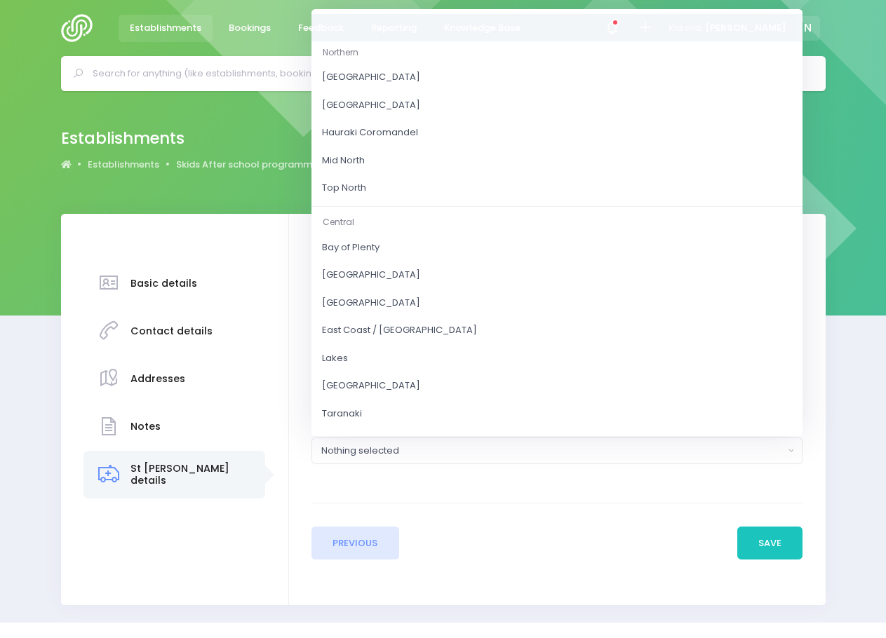
scroll to position [171, 0]
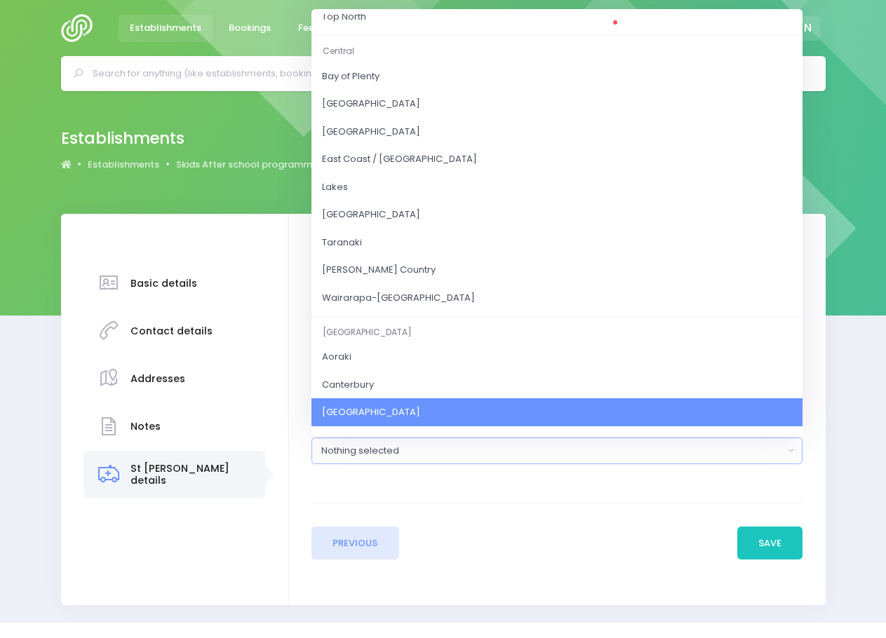
click at [356, 415] on span "Christchurch" at bounding box center [371, 412] width 98 height 14
select select "Christchurch"
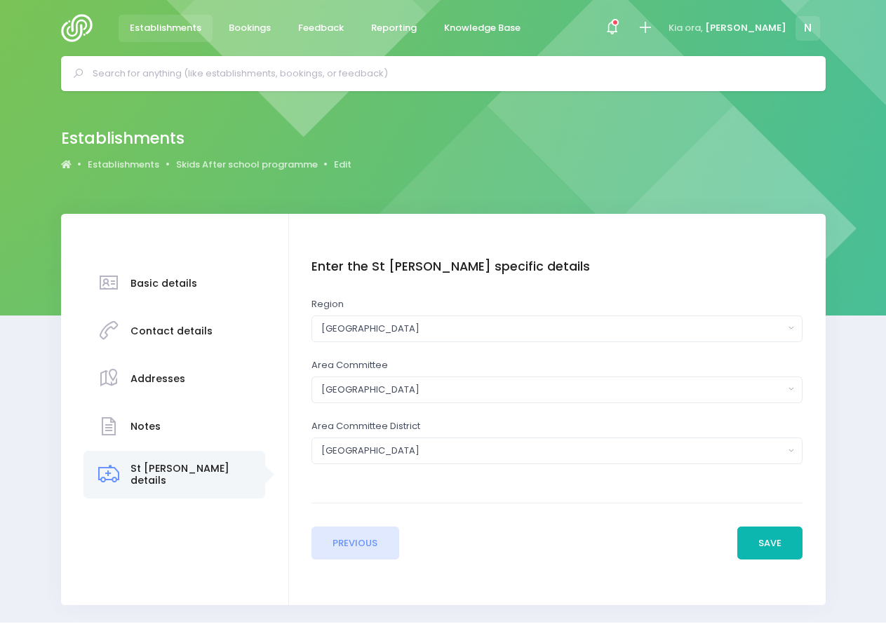
click at [743, 545] on button "Save" at bounding box center [770, 544] width 66 height 34
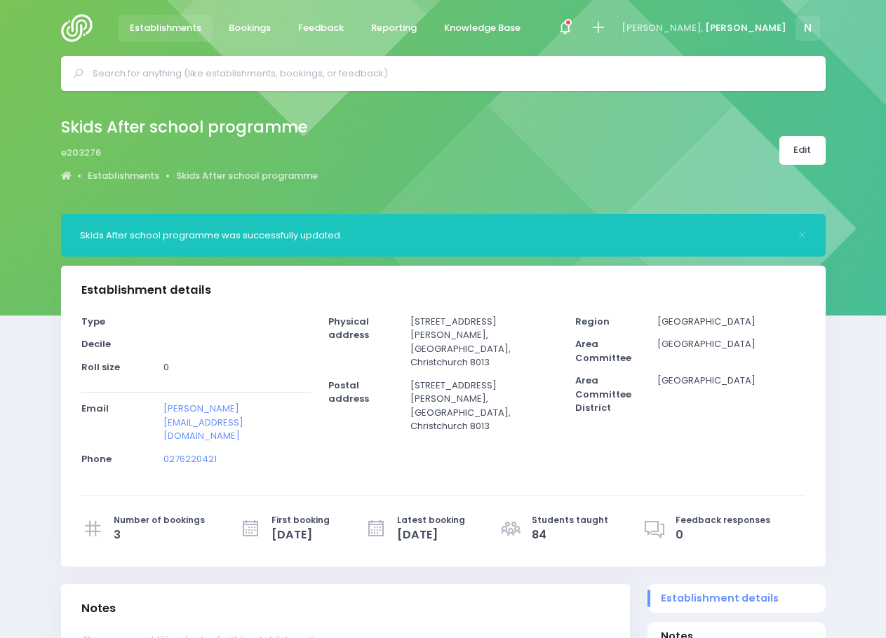
select select "5"
click at [426, 527] on span "[DATE]" at bounding box center [431, 535] width 68 height 17
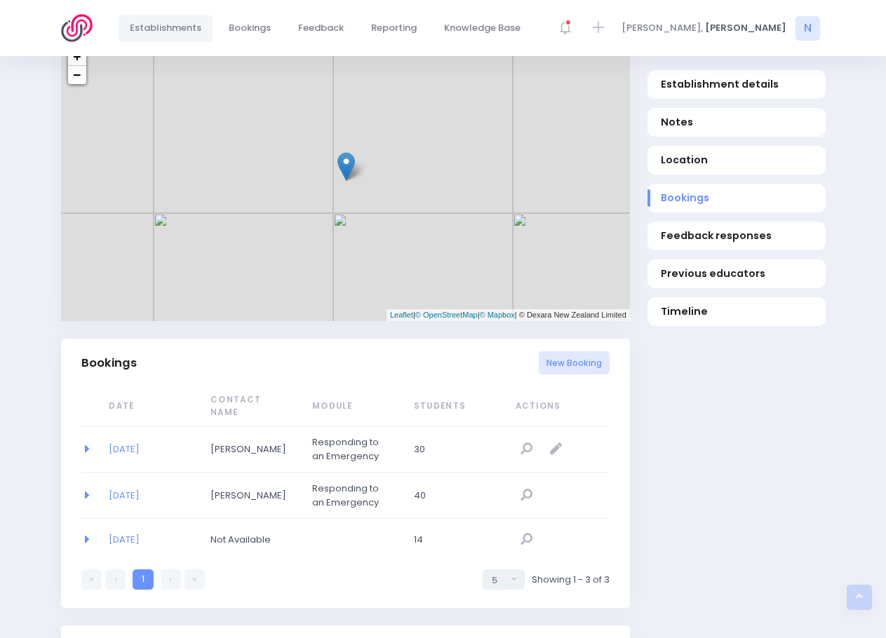
scroll to position [701, 0]
click at [140, 442] on link "[DATE]" at bounding box center [124, 448] width 31 height 13
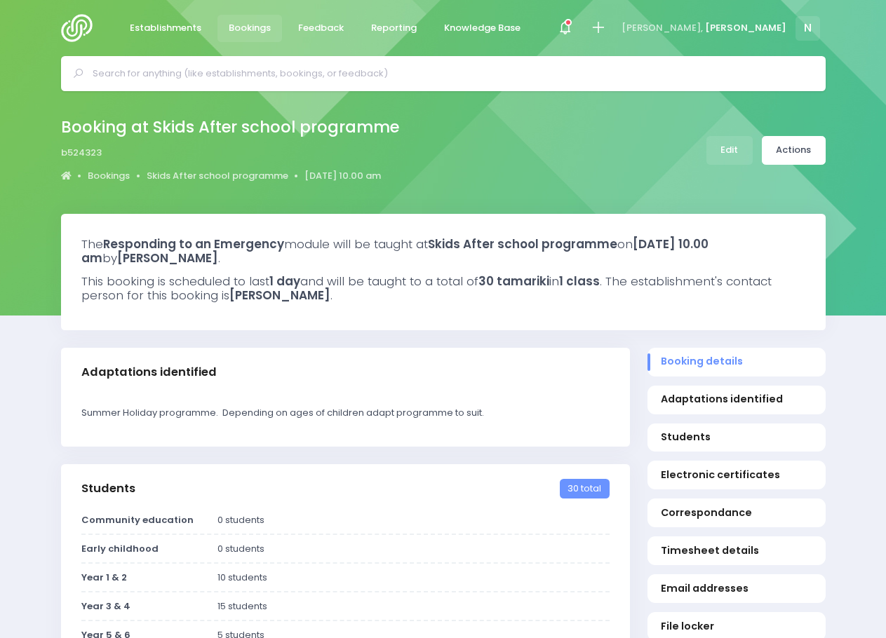
select select "5"
click at [731, 159] on link "Edit" at bounding box center [729, 150] width 46 height 29
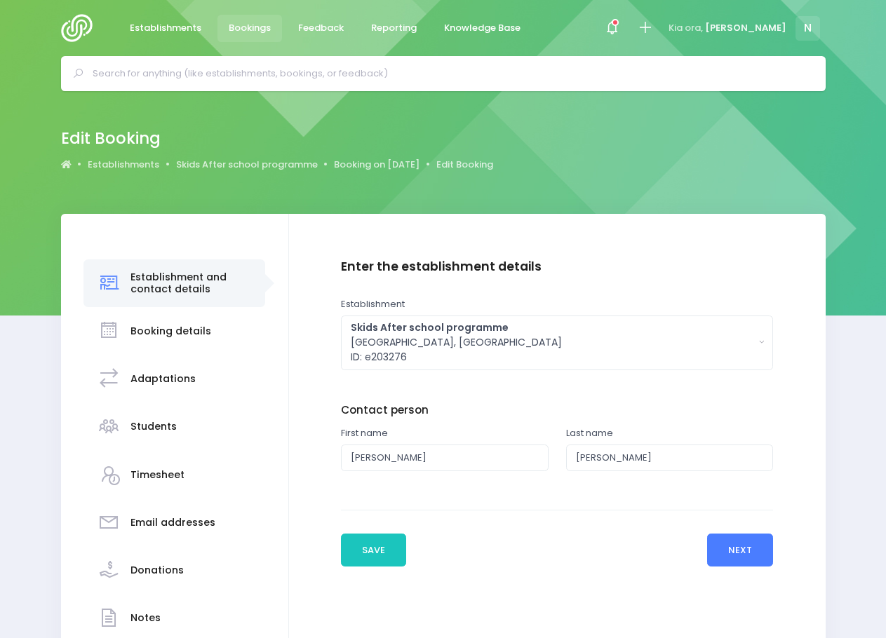
click at [755, 552] on button "Next" at bounding box center [740, 551] width 67 height 34
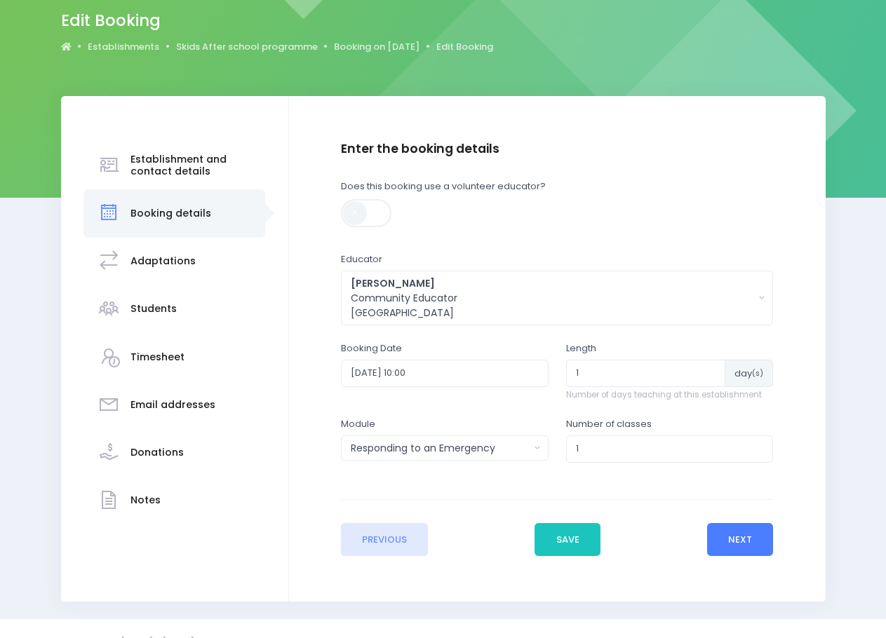
scroll to position [140, 0]
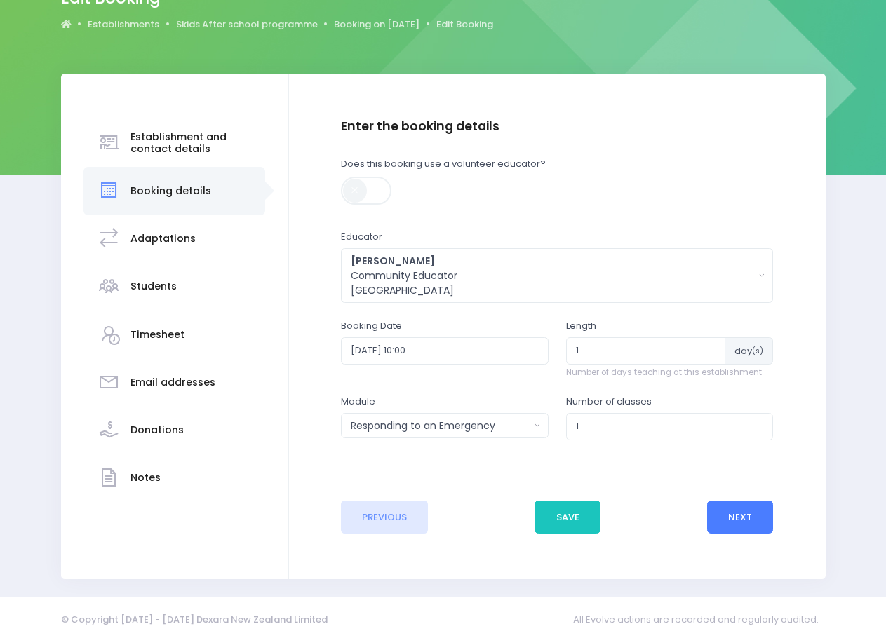
click at [736, 515] on button "Next" at bounding box center [740, 518] width 67 height 34
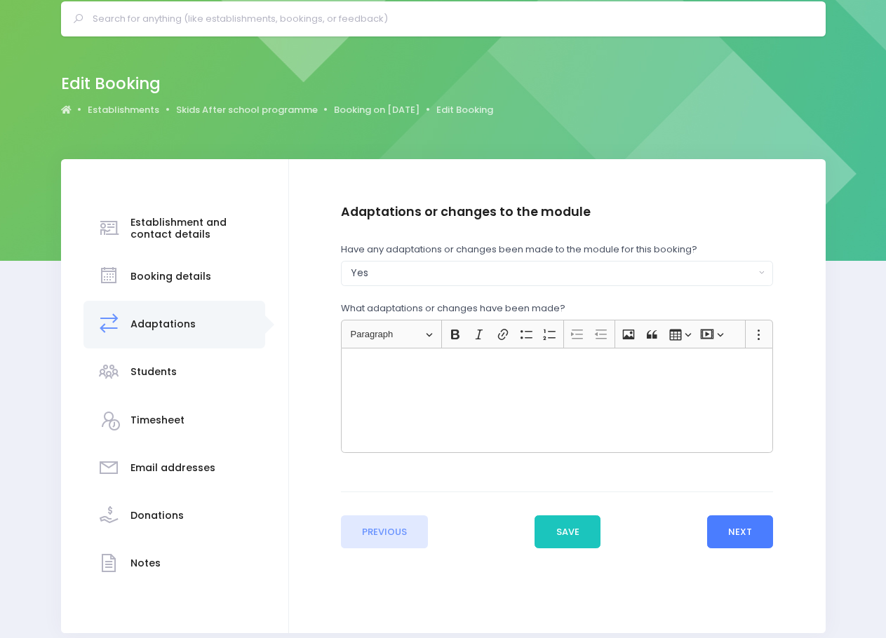
scroll to position [0, 0]
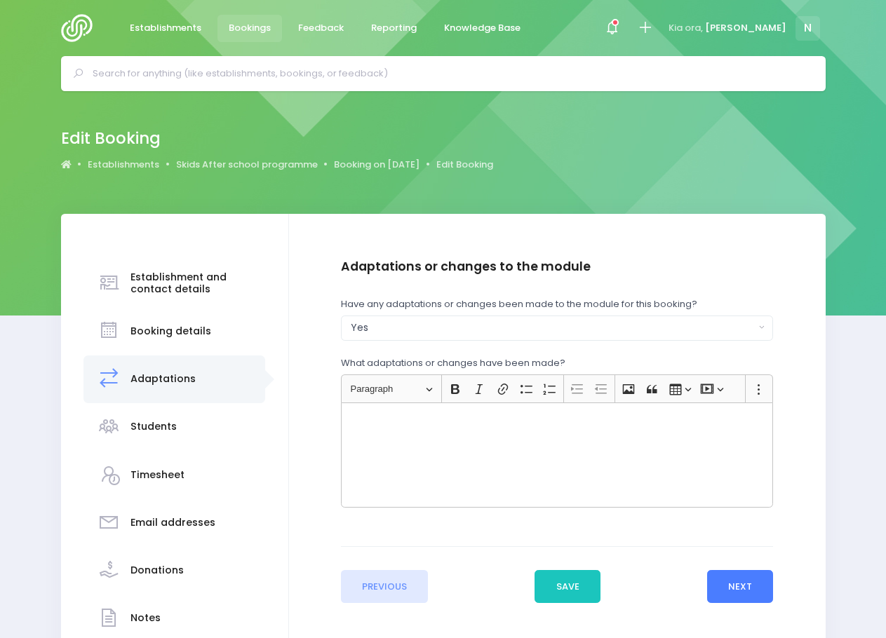
click at [726, 582] on button "Next" at bounding box center [740, 587] width 67 height 34
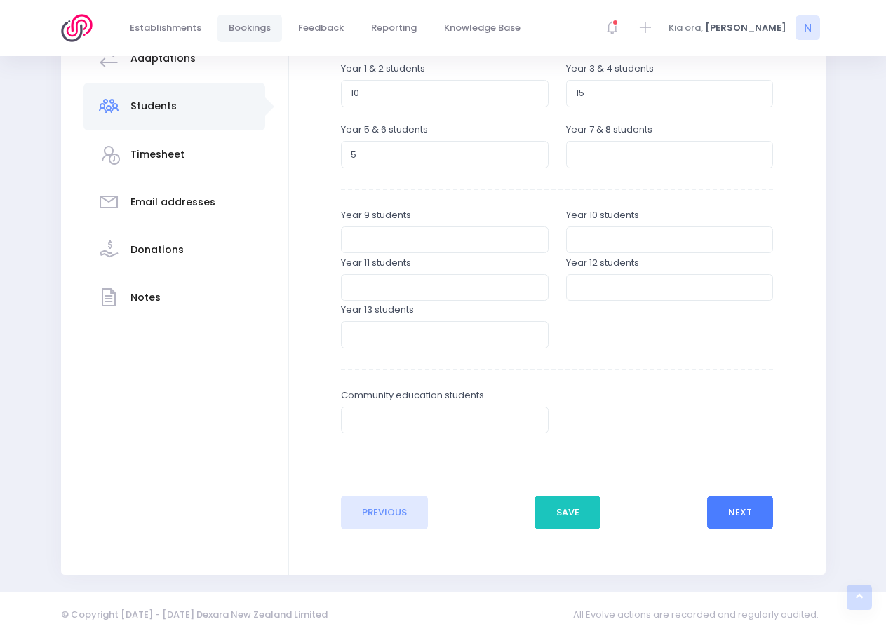
click at [725, 516] on button "Next" at bounding box center [740, 513] width 67 height 34
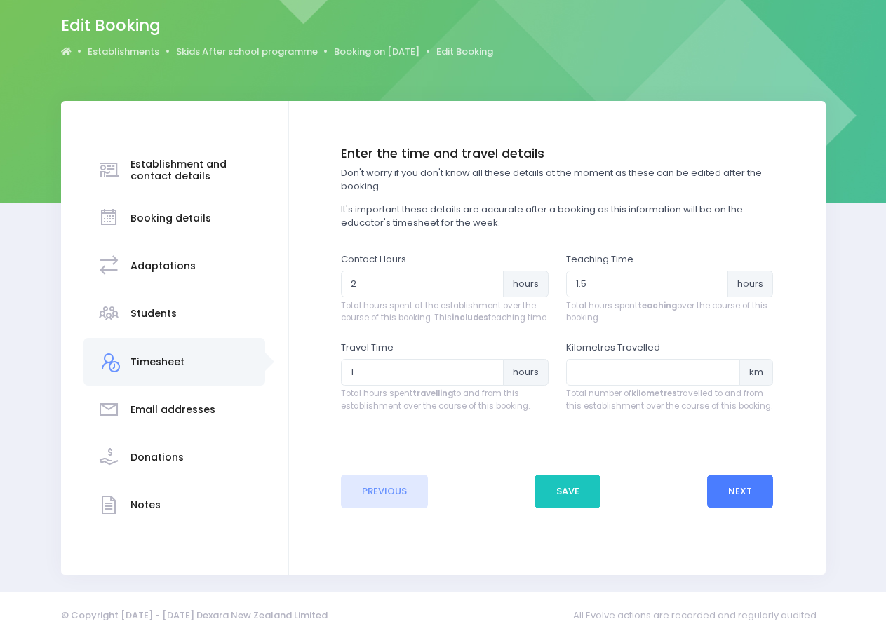
click at [719, 509] on button "Next" at bounding box center [740, 492] width 67 height 34
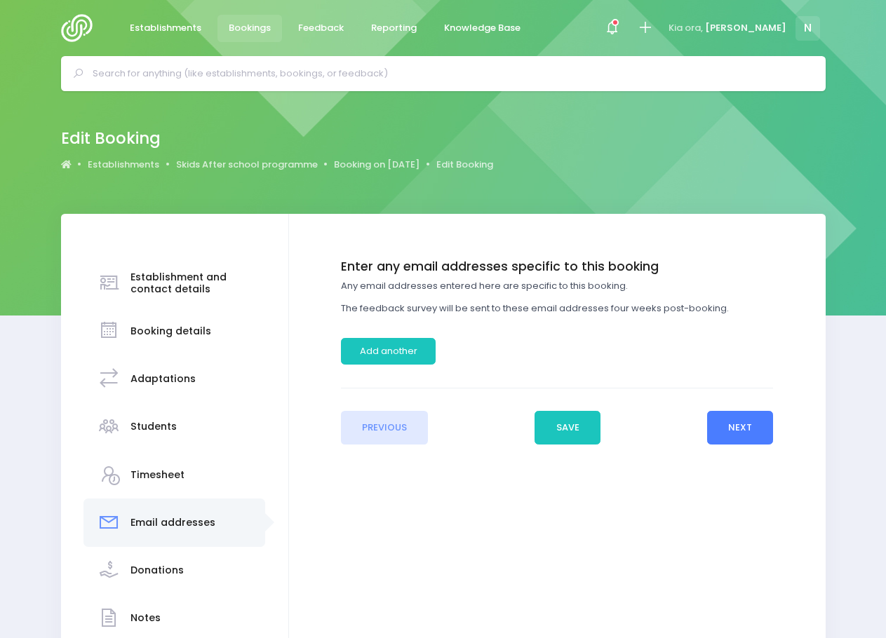
click at [743, 431] on button "Next" at bounding box center [740, 428] width 67 height 34
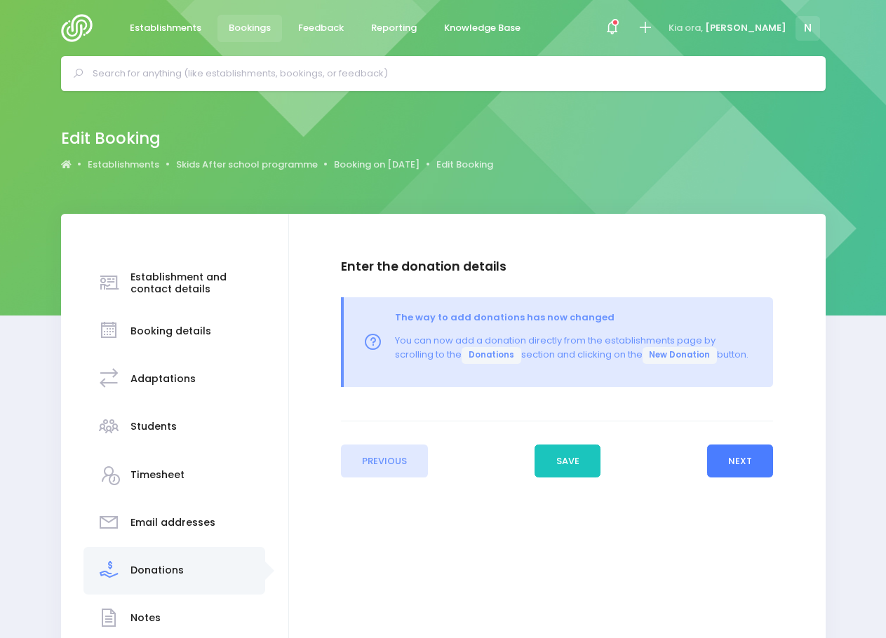
click at [739, 462] on button "Next" at bounding box center [740, 462] width 67 height 34
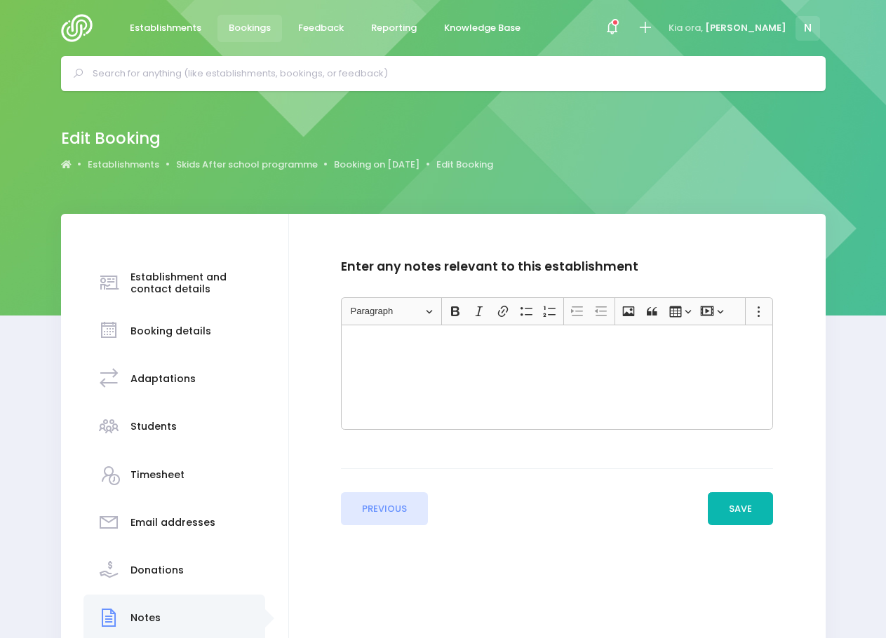
click at [744, 511] on button "Save" at bounding box center [741, 509] width 66 height 34
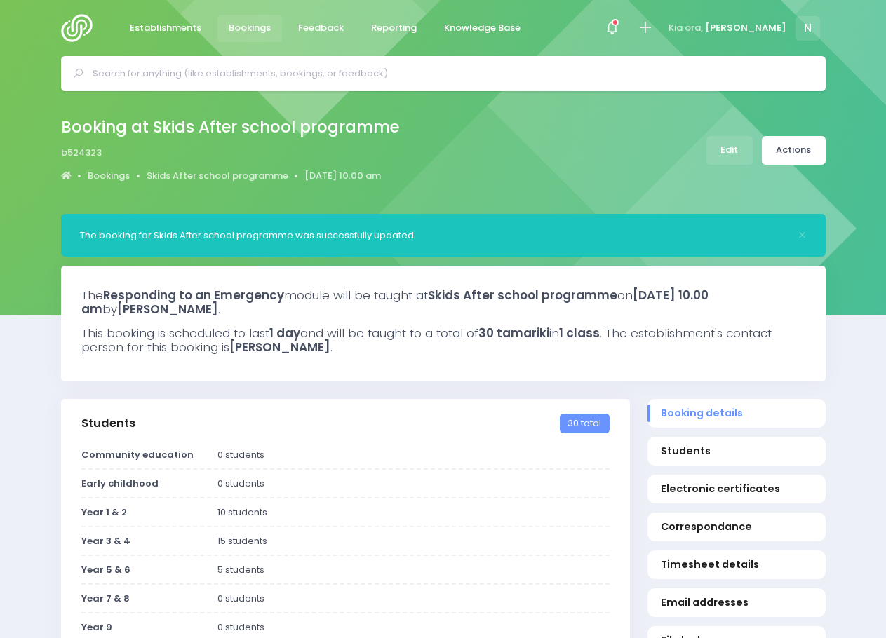
select select "5"
click at [788, 160] on link "Actions" at bounding box center [794, 150] width 64 height 29
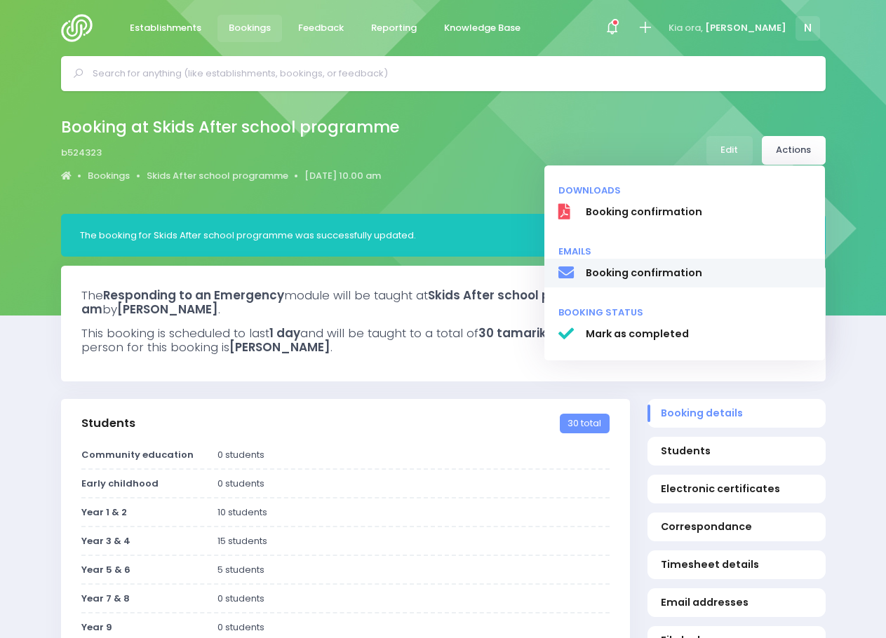
click at [696, 280] on span "Booking confirmation" at bounding box center [698, 273] width 226 height 15
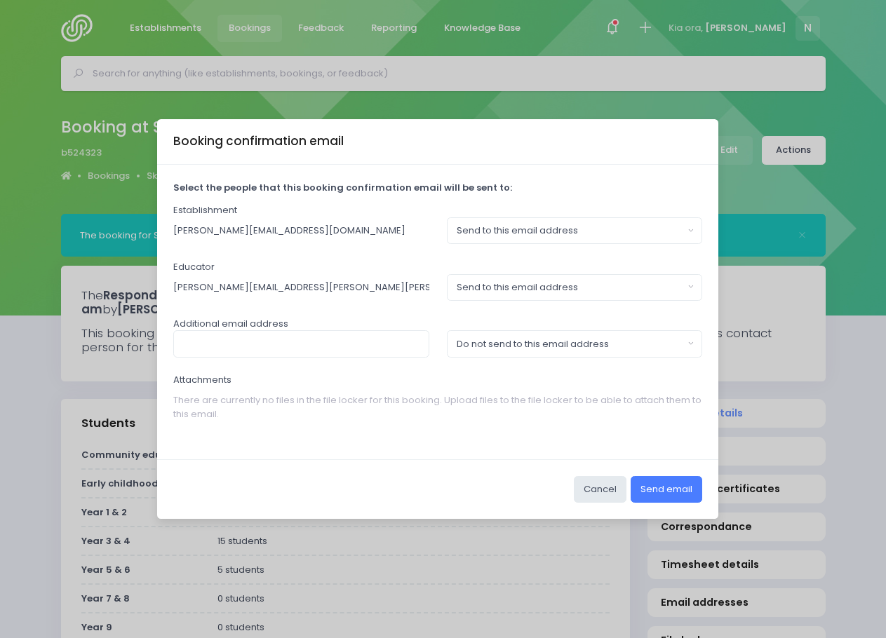
click at [657, 488] on button "Send email" at bounding box center [667, 489] width 72 height 27
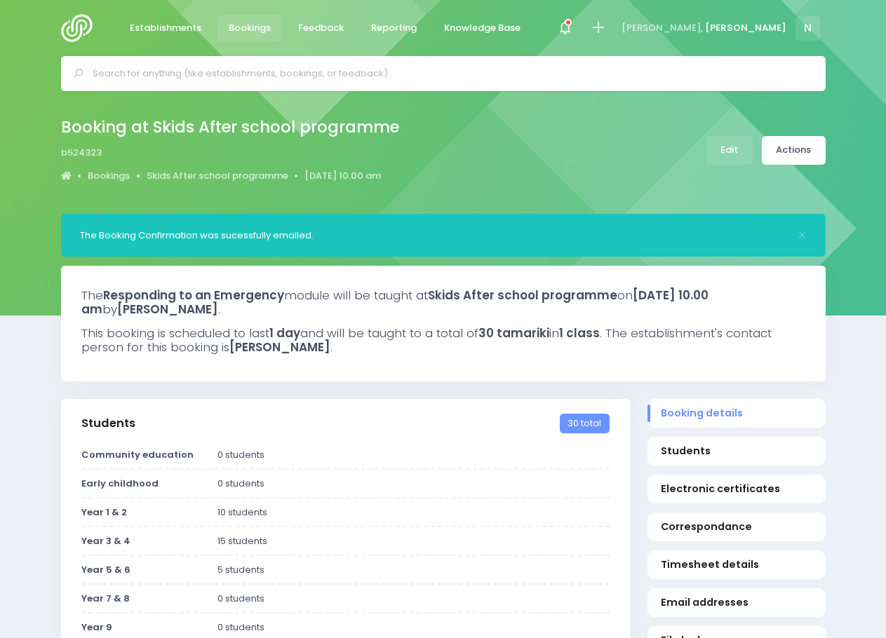
select select "5"
